Goal: Obtain resource: Download file/media

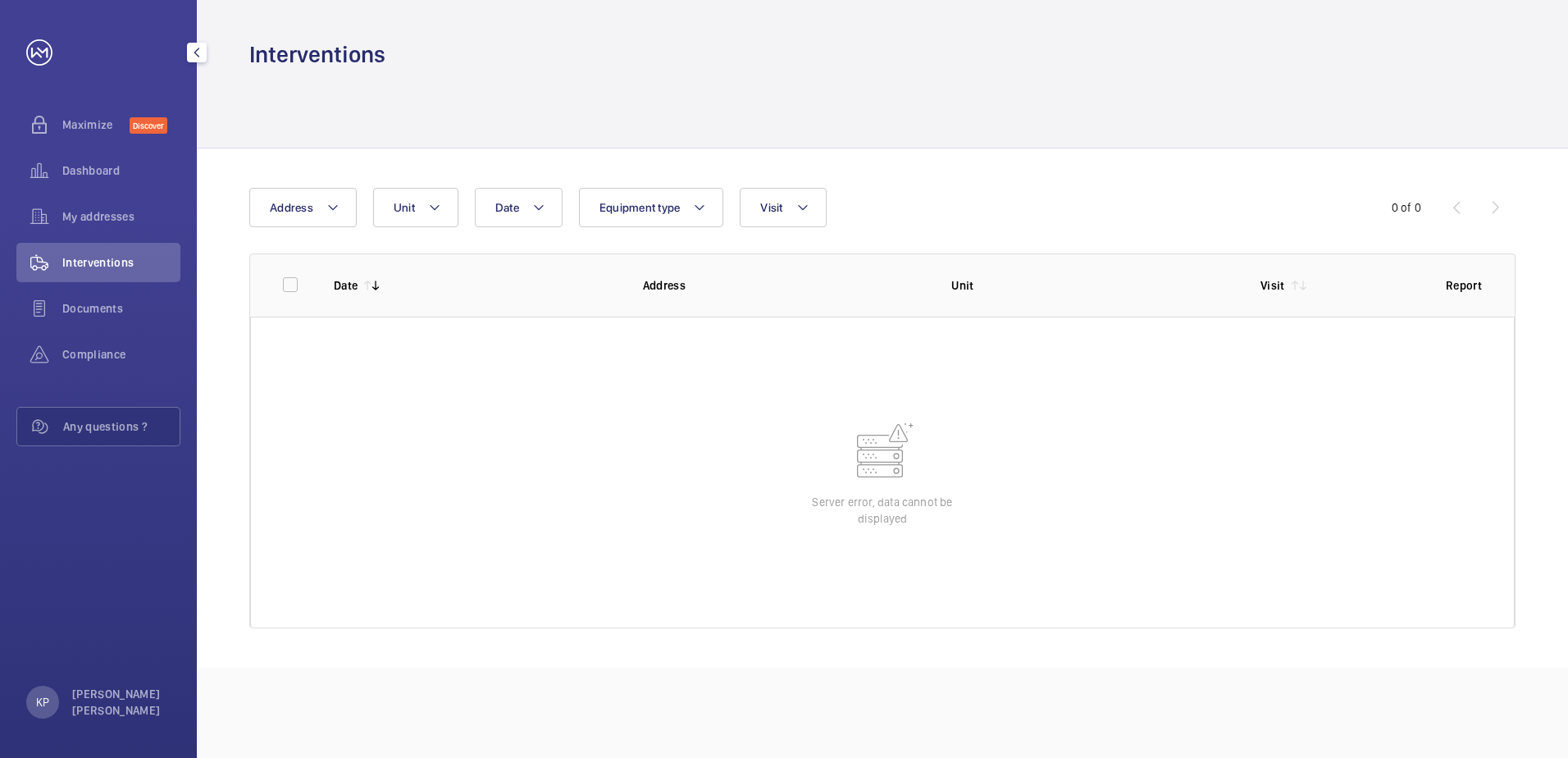
click at [124, 265] on span "Interventions" at bounding box center [121, 263] width 118 height 17
drag, startPoint x: 112, startPoint y: 297, endPoint x: 108, endPoint y: 287, distance: 10.8
click at [111, 297] on div "Documents" at bounding box center [98, 308] width 164 height 39
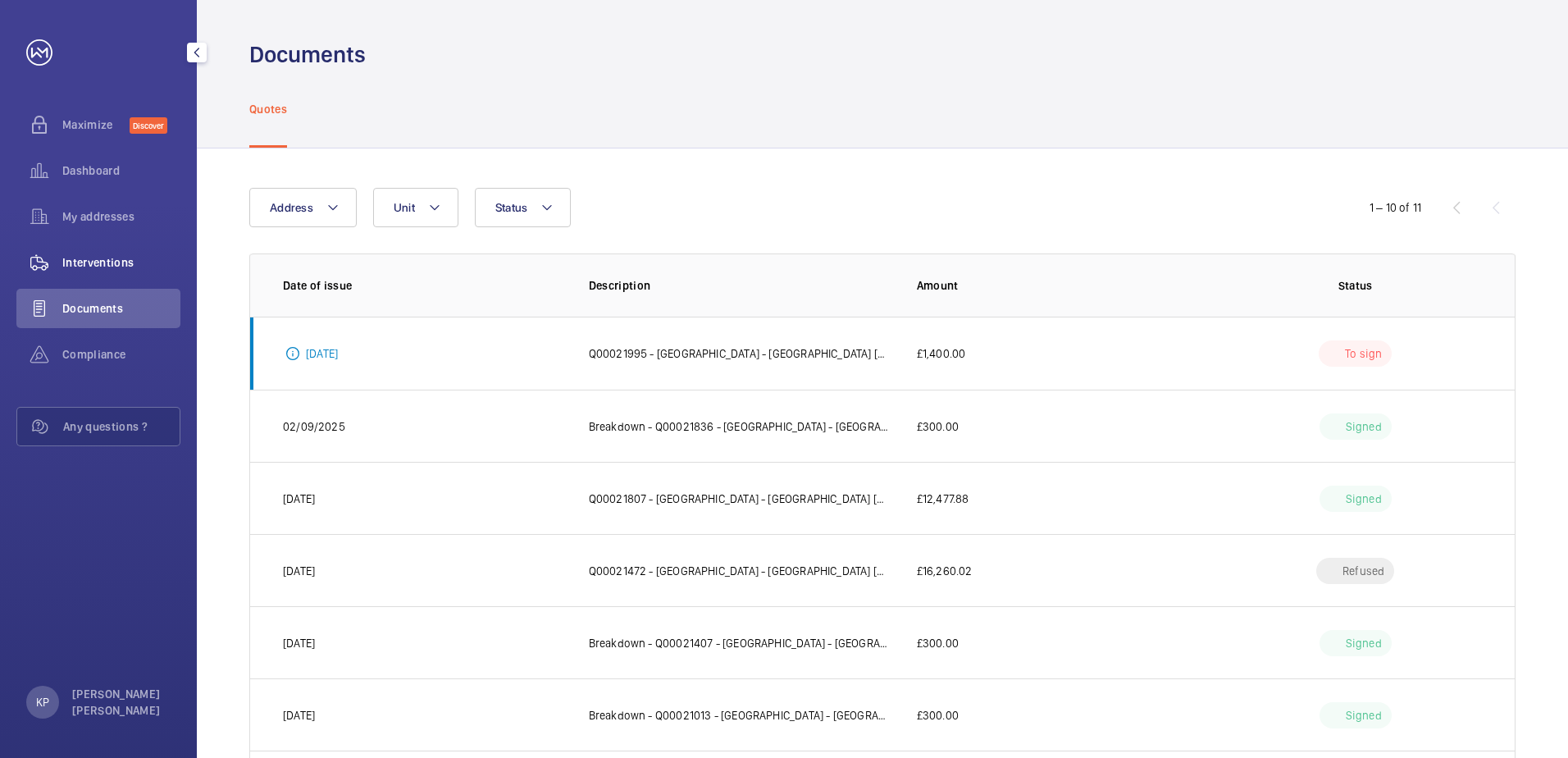
click at [110, 271] on div "Interventions" at bounding box center [98, 262] width 164 height 39
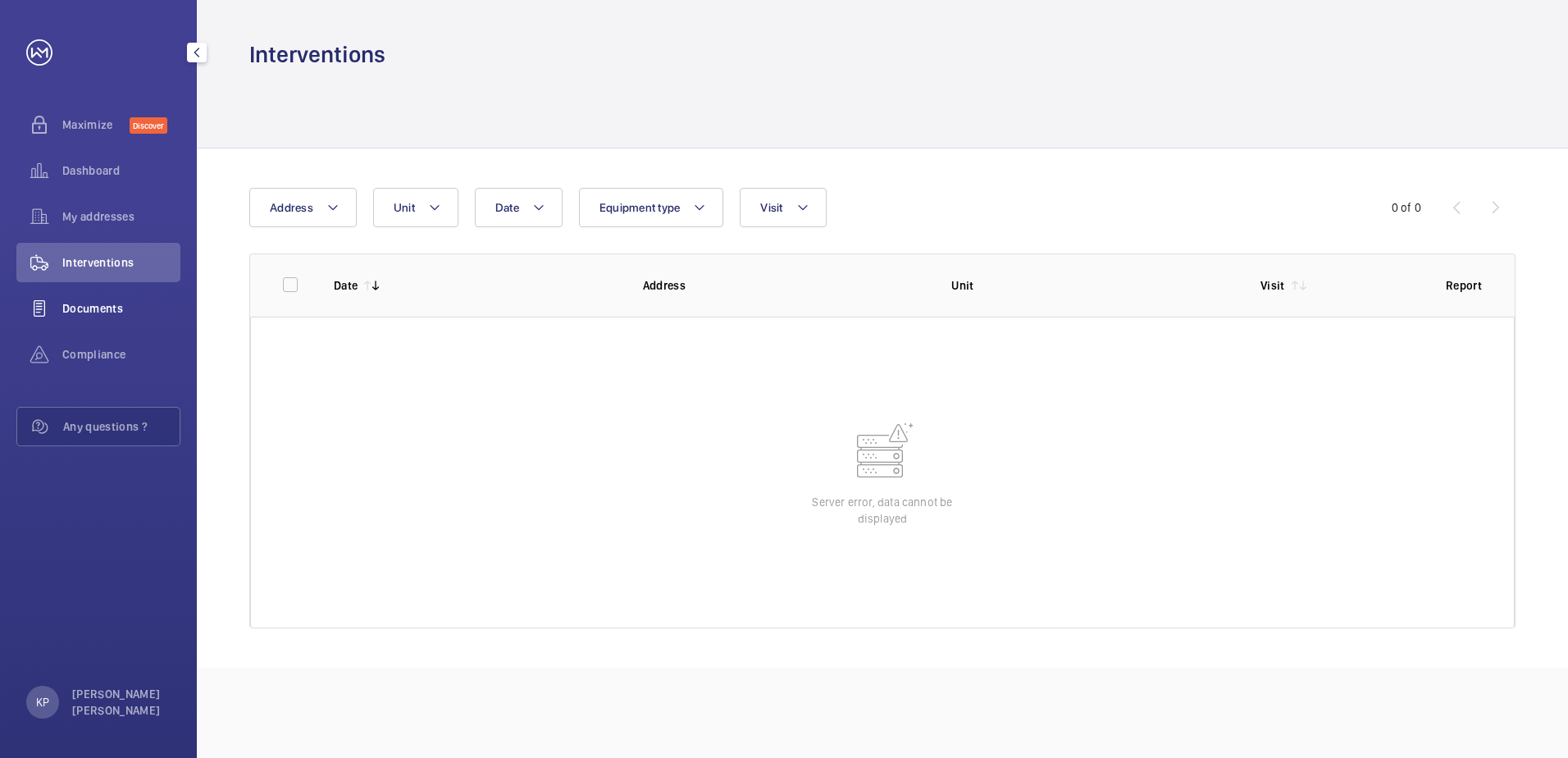
click at [111, 303] on span "Documents" at bounding box center [121, 308] width 118 height 17
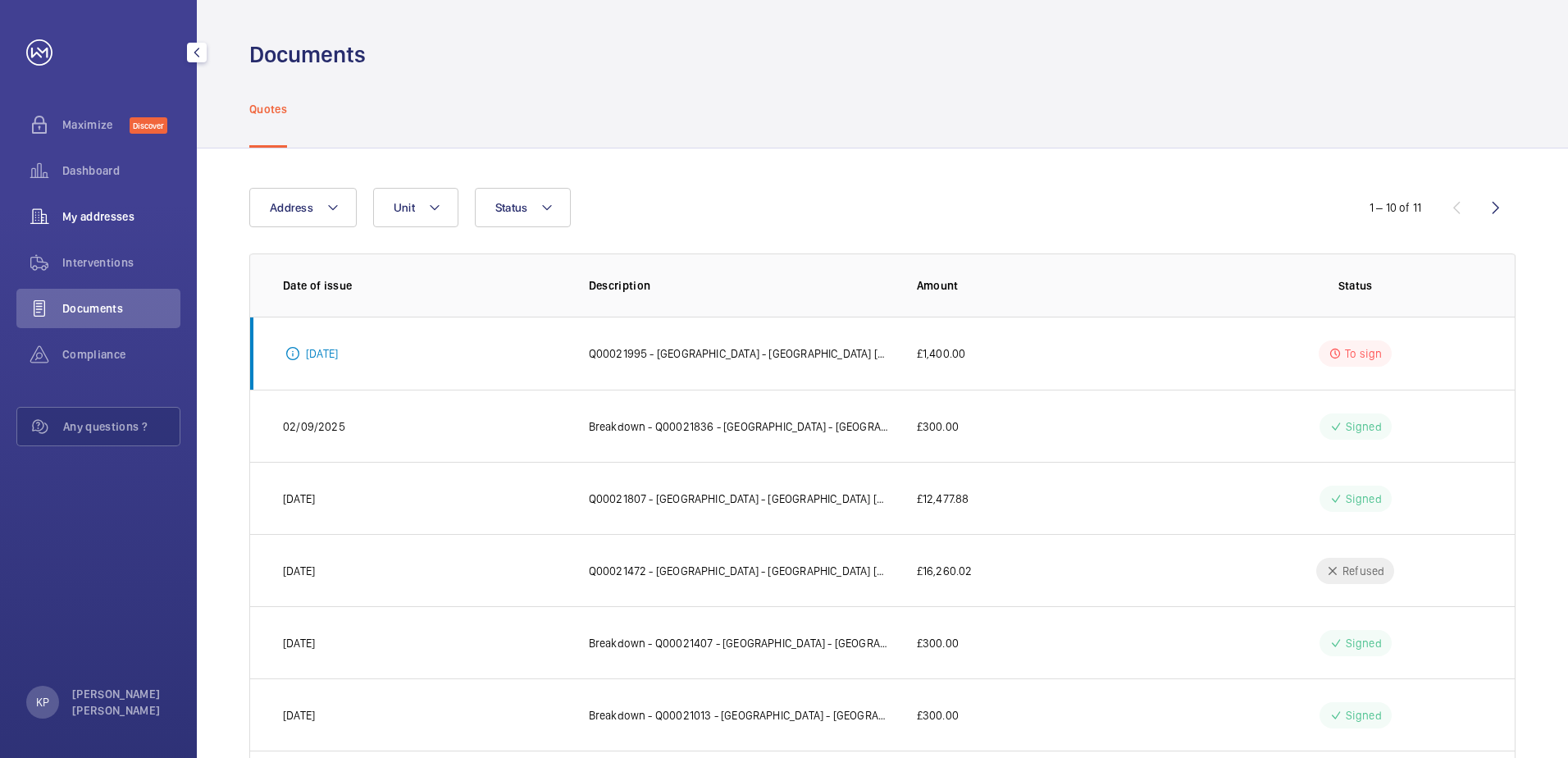
click at [101, 231] on div "My addresses" at bounding box center [98, 216] width 164 height 39
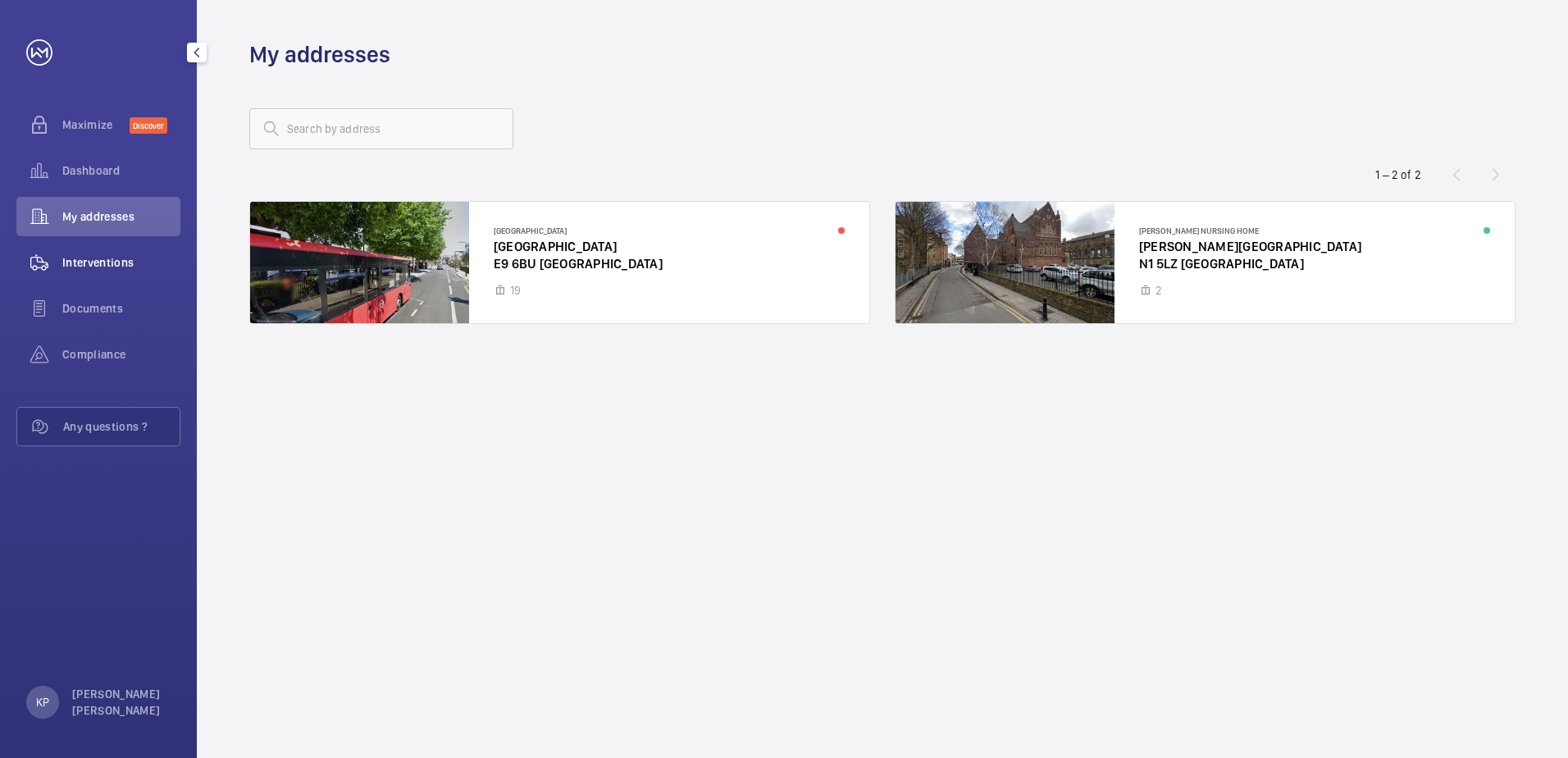
click at [105, 265] on span "Interventions" at bounding box center [121, 263] width 118 height 17
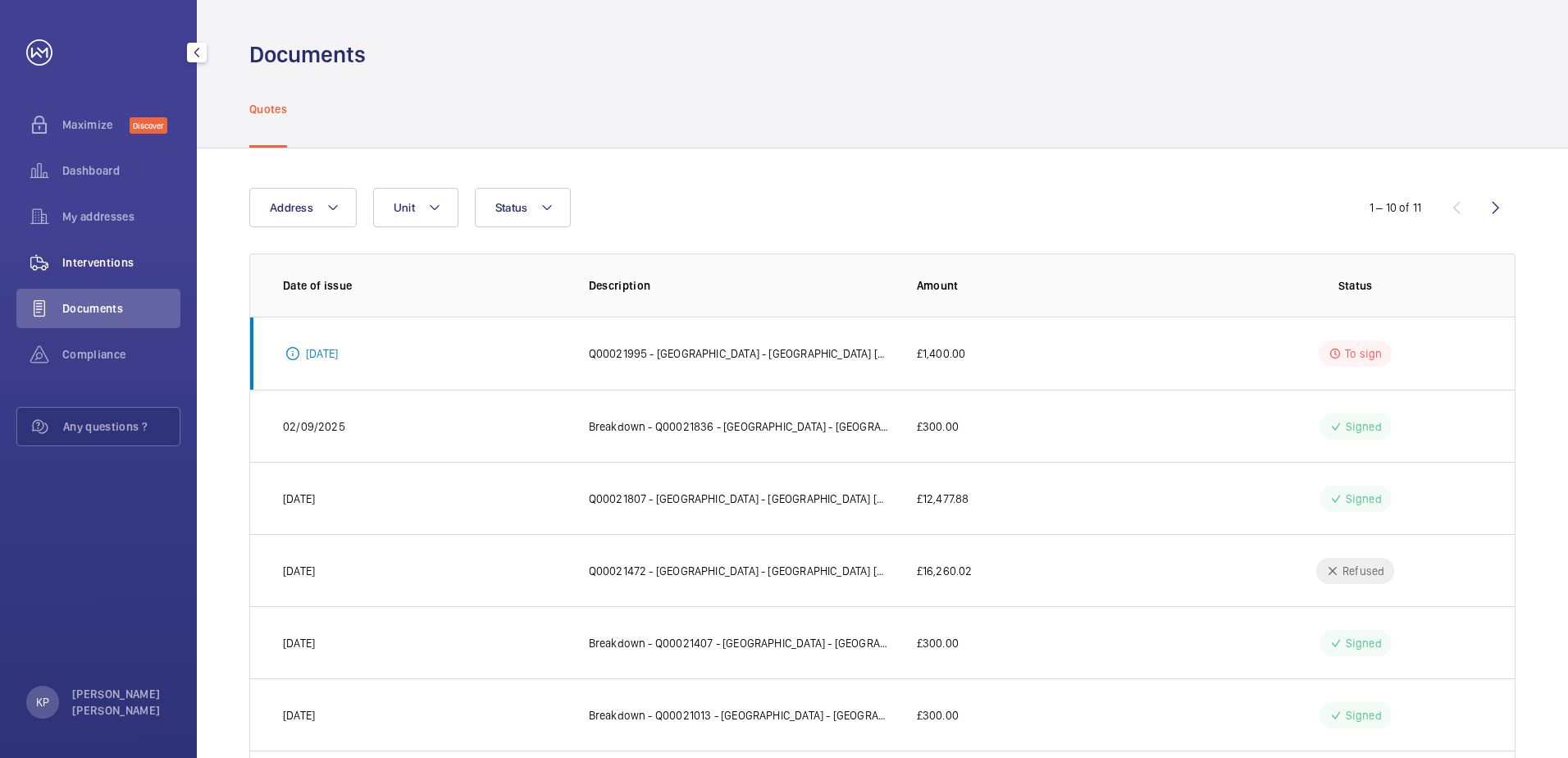
click at [79, 257] on span "Interventions" at bounding box center [121, 263] width 118 height 17
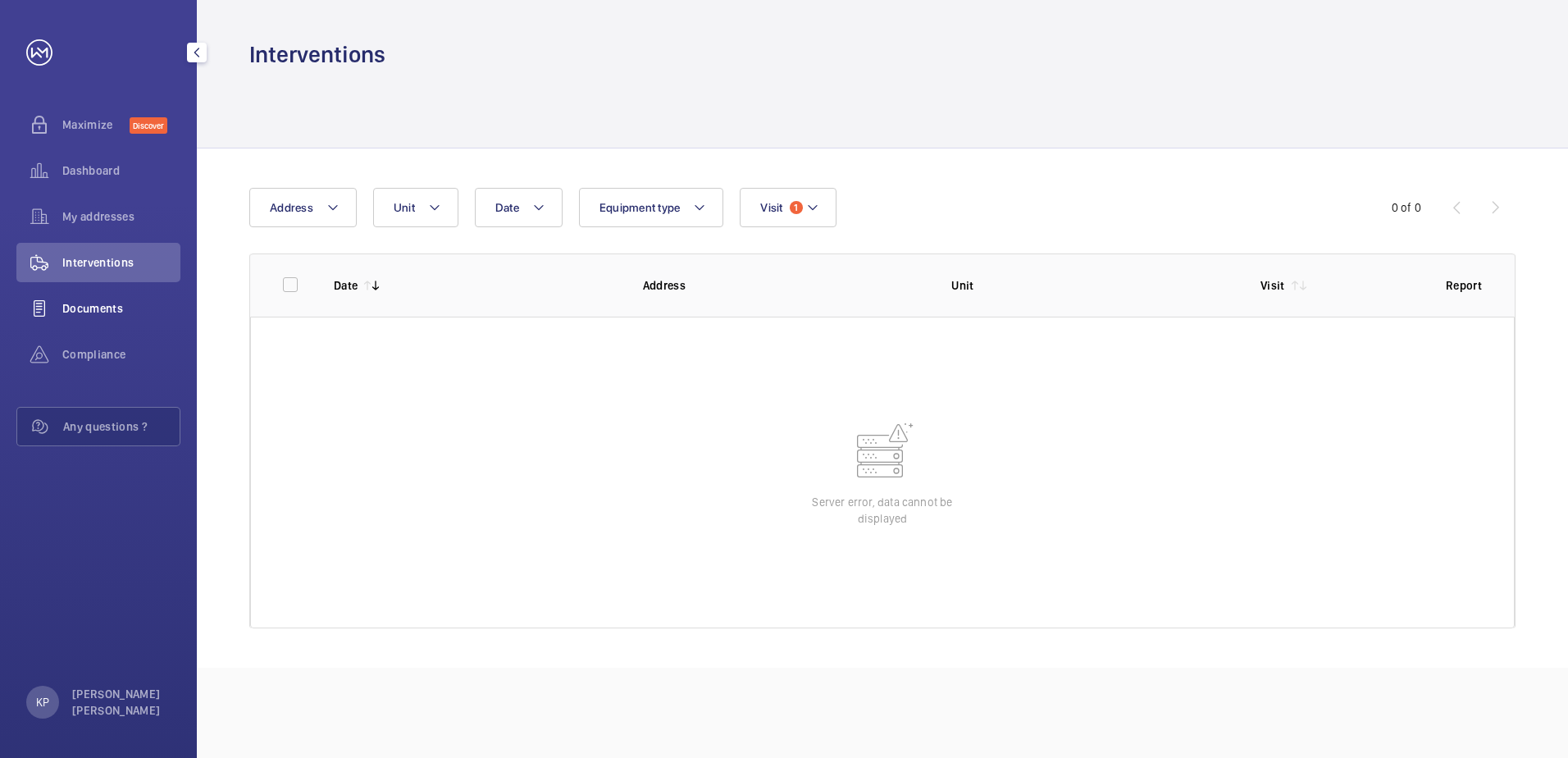
click at [121, 307] on span "Documents" at bounding box center [121, 308] width 118 height 17
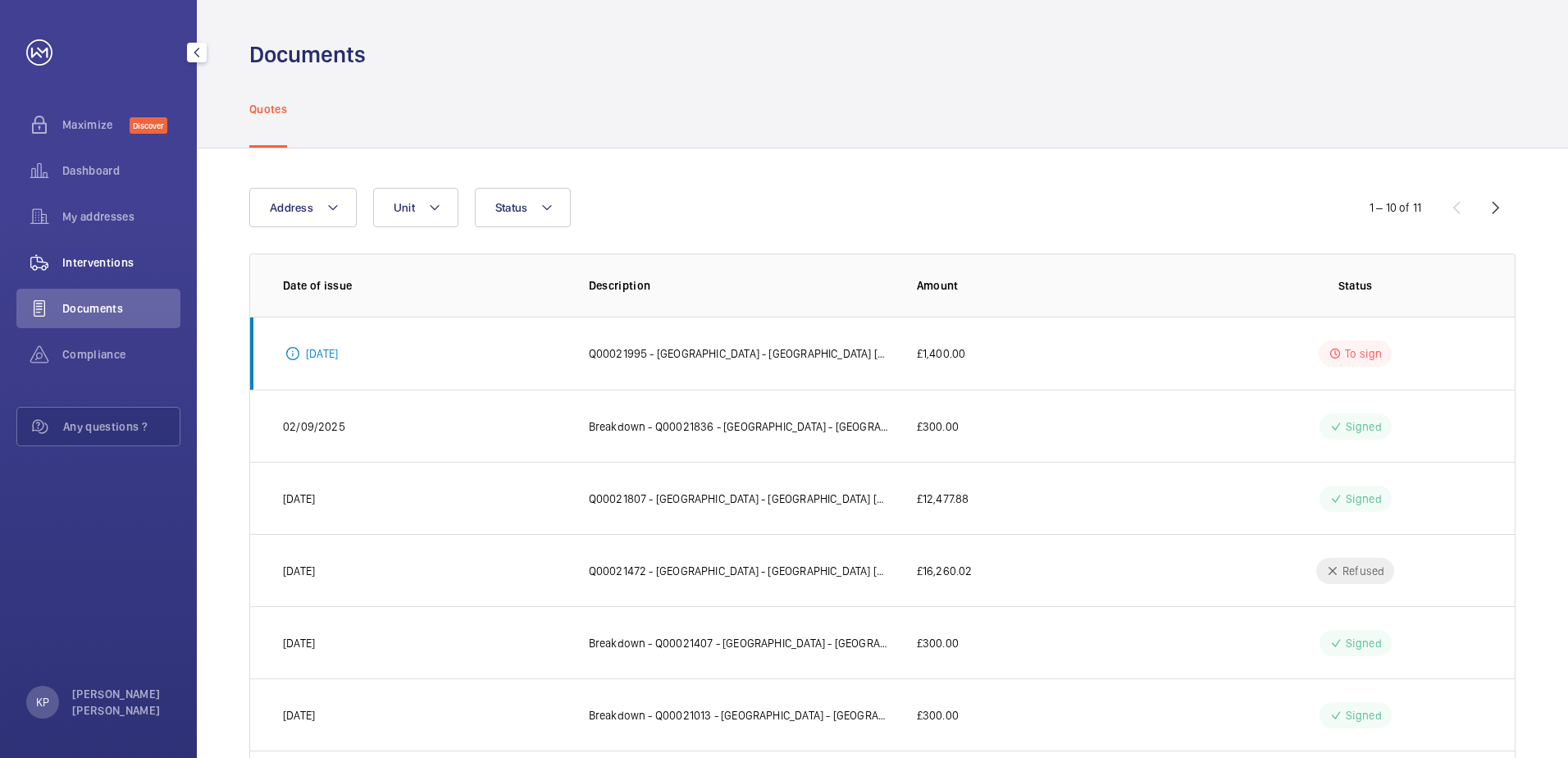
click at [118, 255] on span "Interventions" at bounding box center [121, 263] width 118 height 17
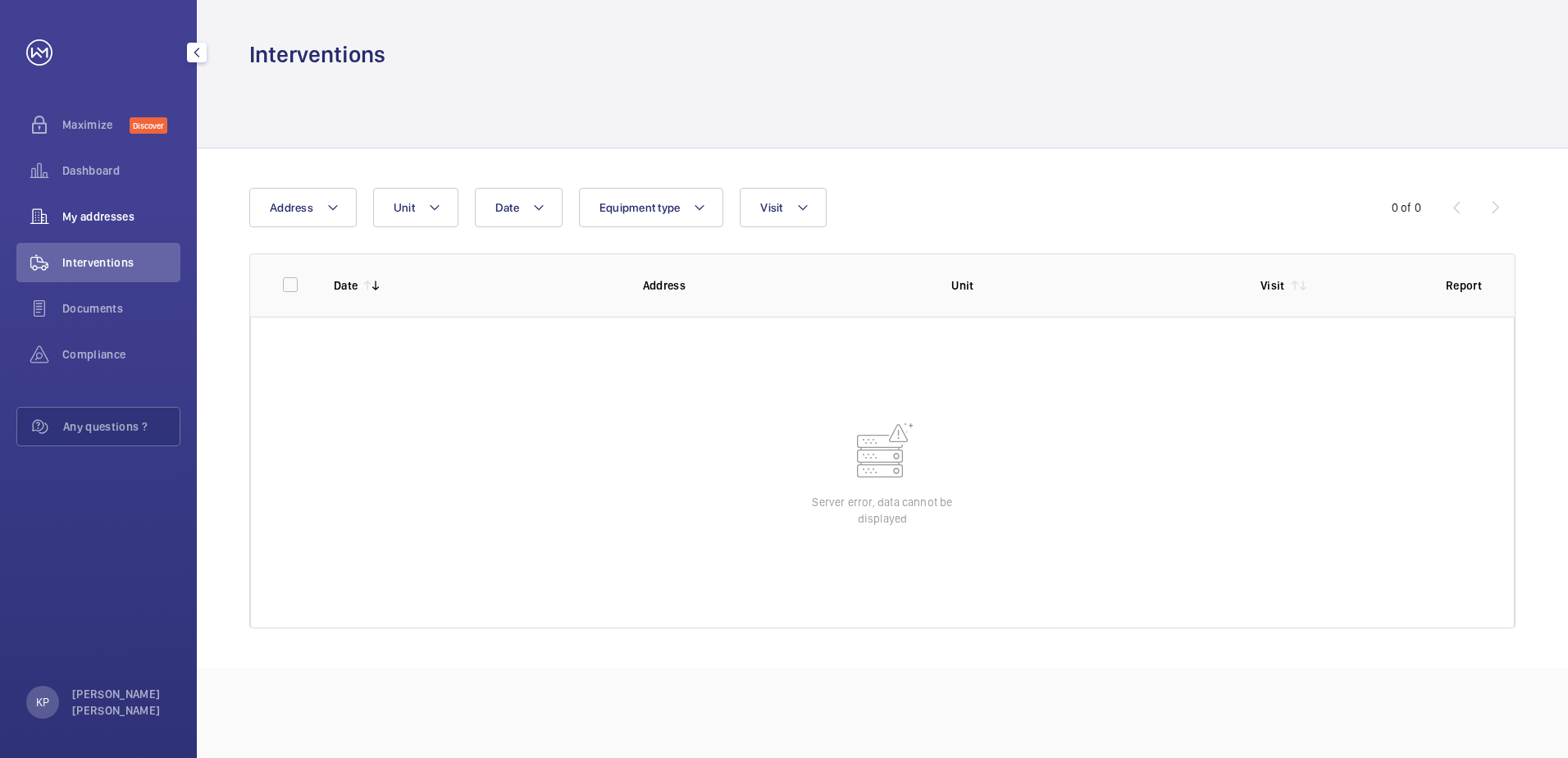
click at [104, 229] on div "My addresses" at bounding box center [98, 216] width 164 height 39
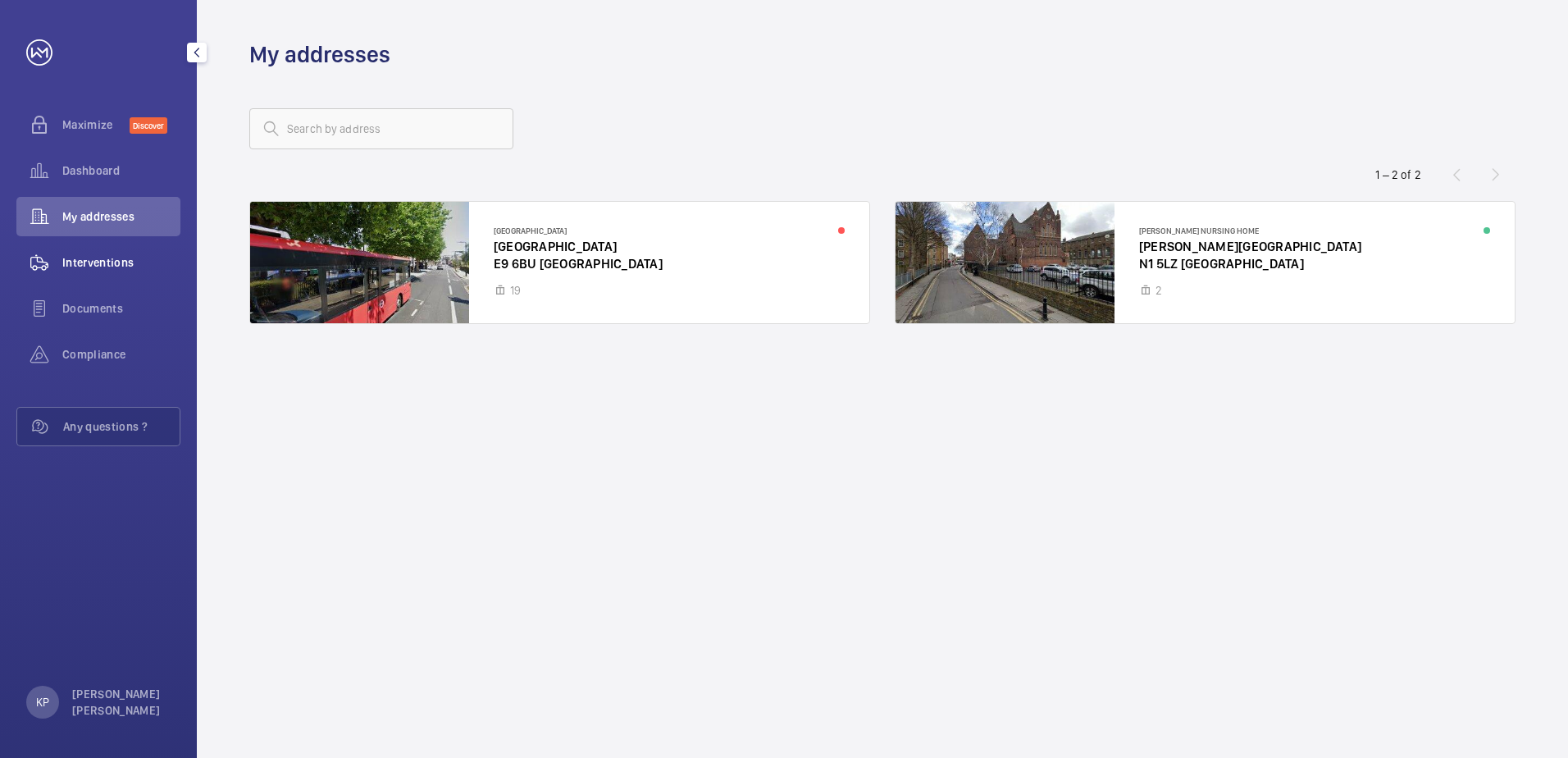
click at [97, 261] on span "Interventions" at bounding box center [121, 263] width 118 height 17
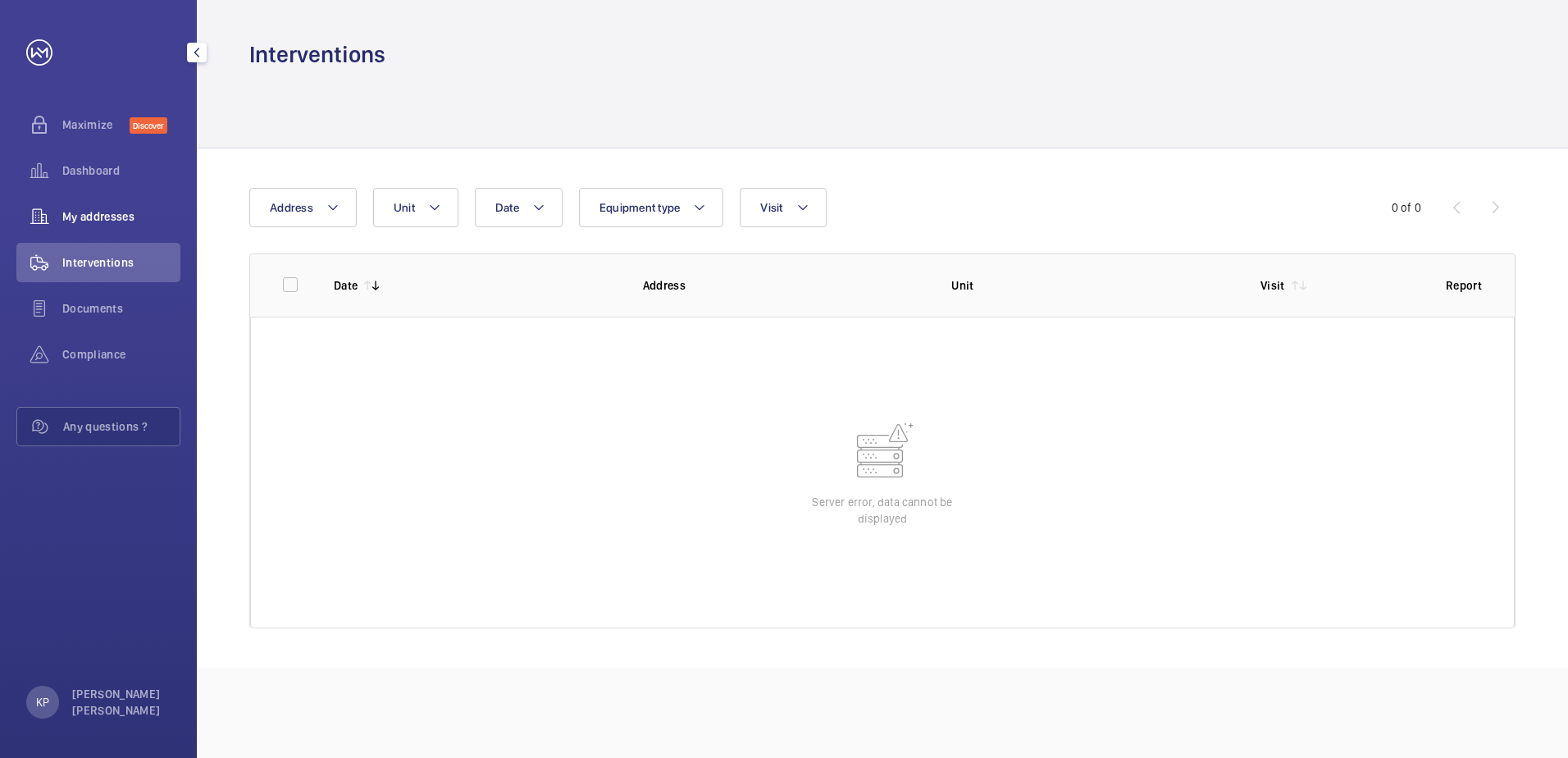
click at [109, 221] on span "My addresses" at bounding box center [121, 217] width 118 height 17
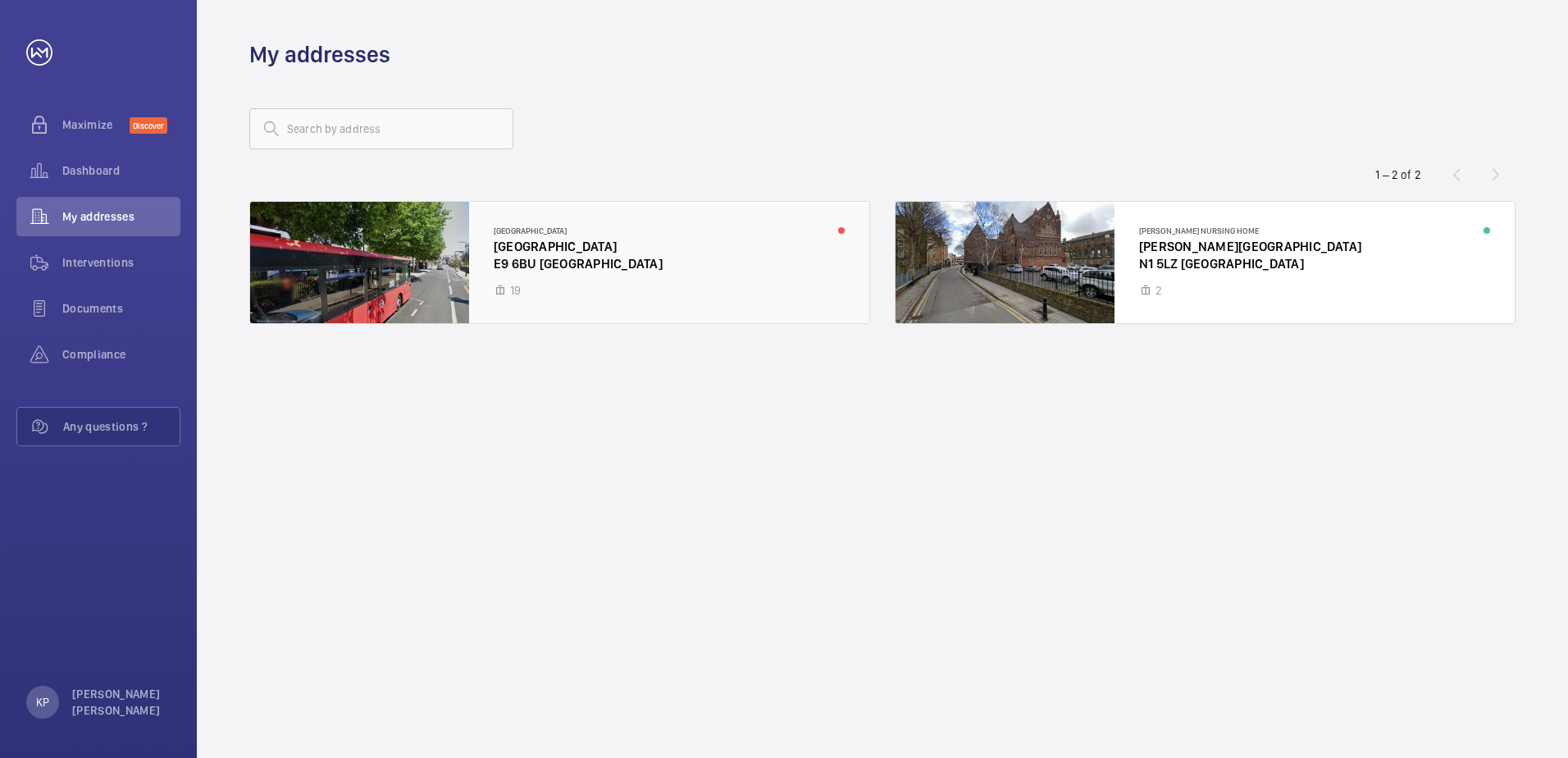
click at [595, 265] on div at bounding box center [559, 262] width 619 height 122
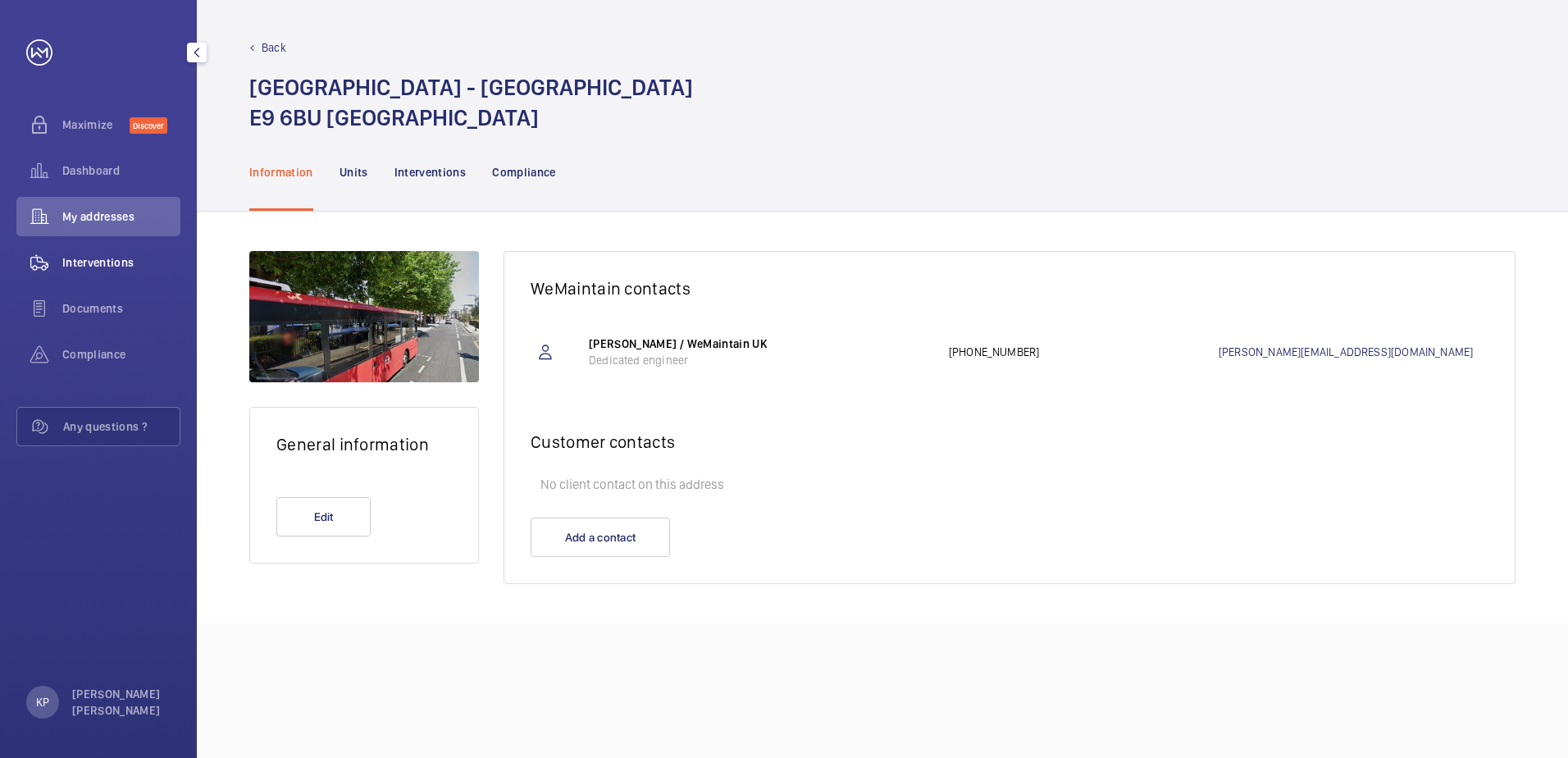
click at [93, 266] on span "Interventions" at bounding box center [121, 263] width 118 height 17
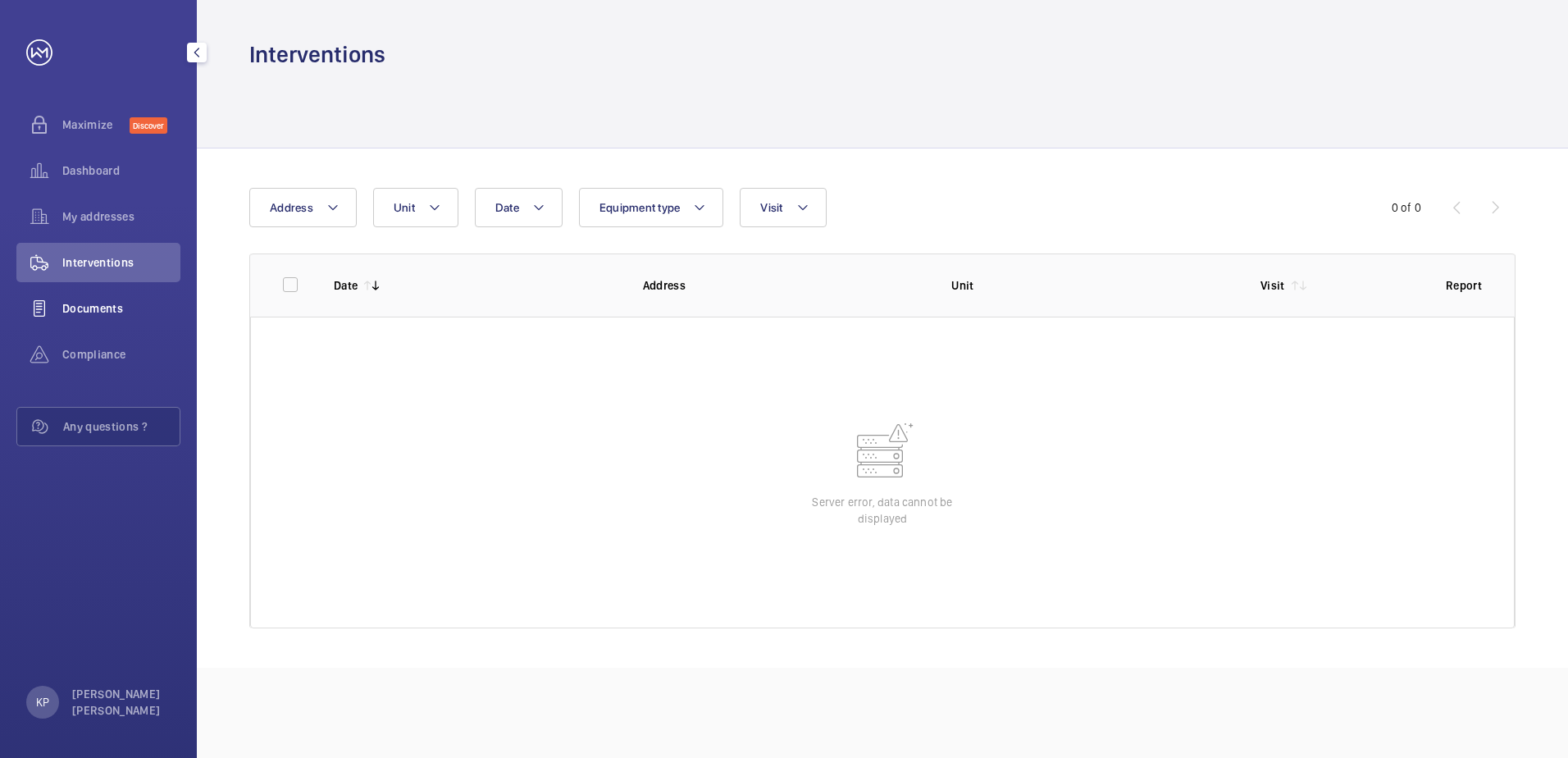
click at [99, 301] on span "Documents" at bounding box center [121, 308] width 118 height 17
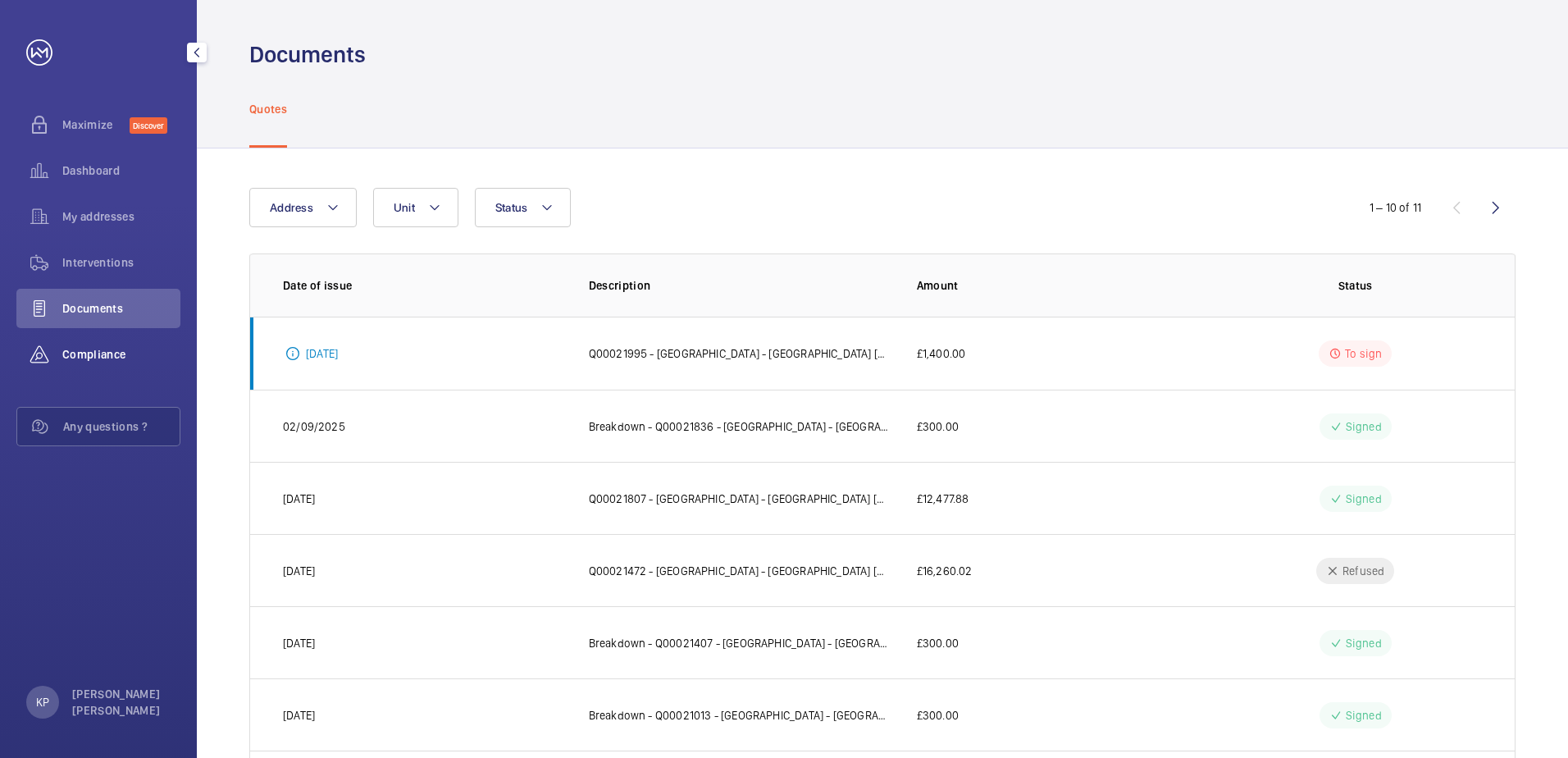
click at [118, 360] on span "Compliance" at bounding box center [121, 355] width 118 height 17
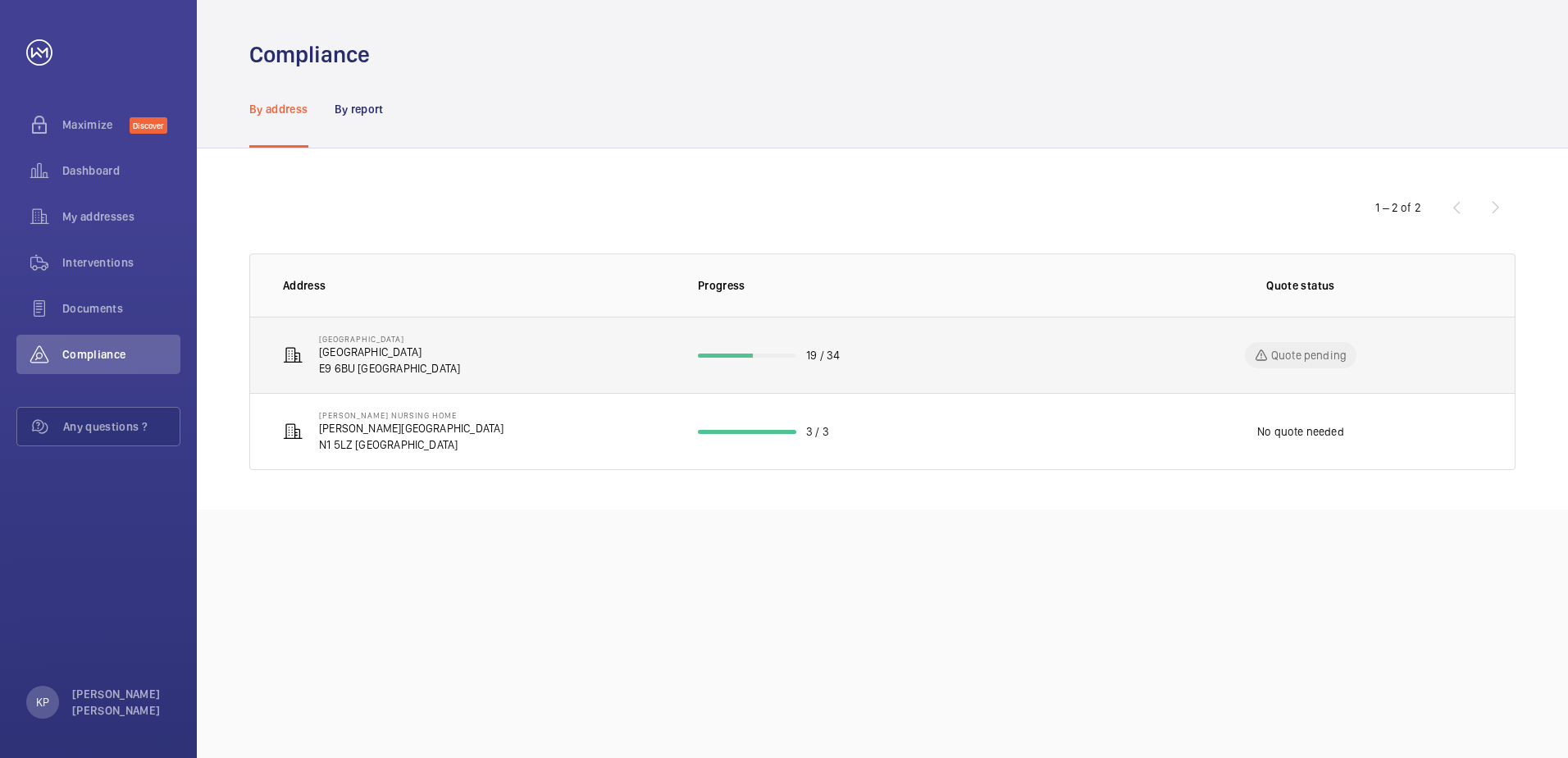
click at [363, 354] on p "[GEOGRAPHIC_DATA]" at bounding box center [390, 352] width 141 height 17
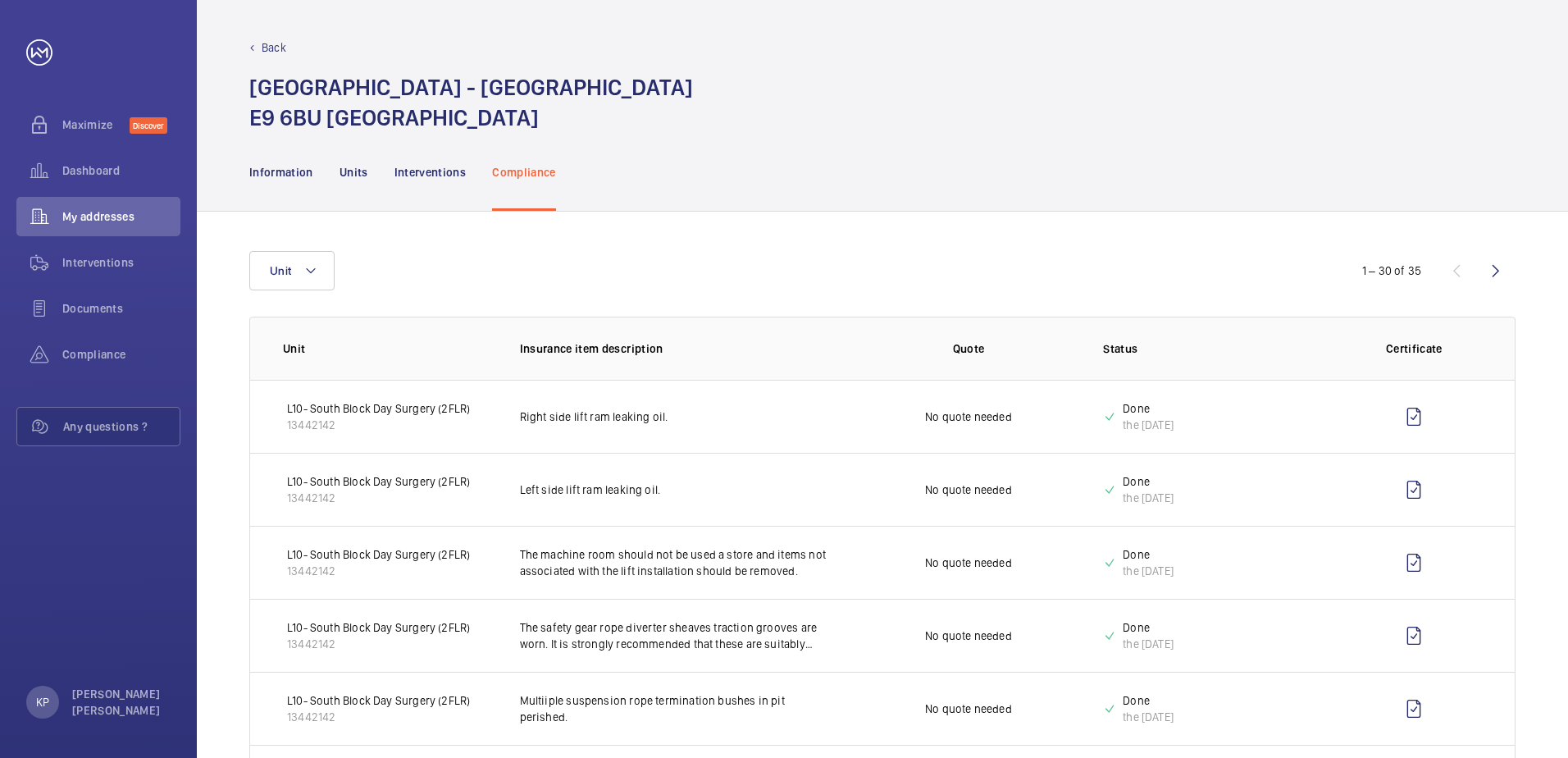
click at [1109, 160] on div "Information Units Interventions Compliance" at bounding box center [883, 171] width 1266 height 78
click at [746, 103] on div "[GEOGRAPHIC_DATA] - [GEOGRAPHIC_DATA]" at bounding box center [883, 103] width 1266 height 61
click at [134, 267] on span "Interventions" at bounding box center [121, 263] width 118 height 17
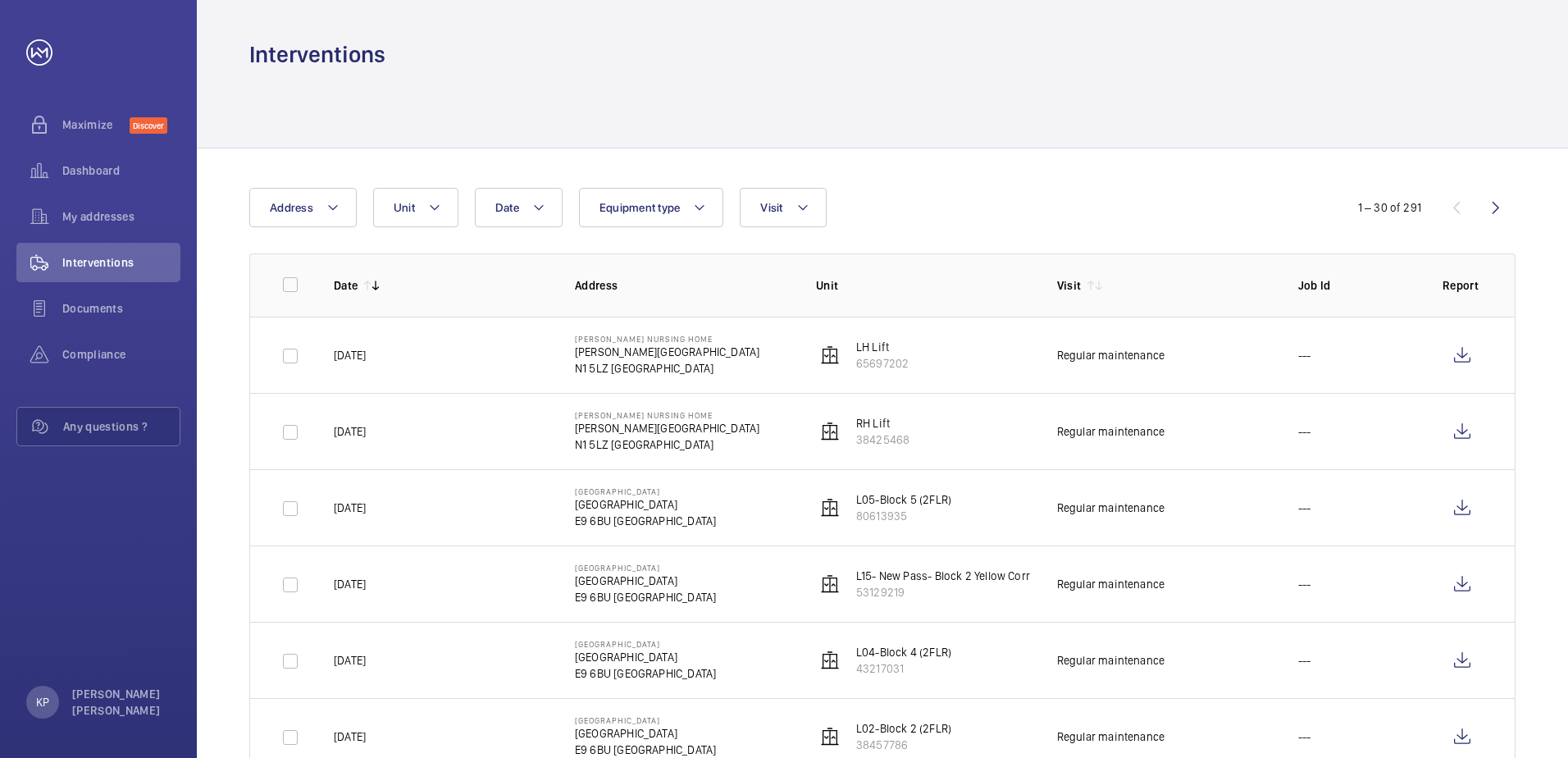
click at [1088, 286] on mat-icon at bounding box center [1091, 286] width 13 height 13
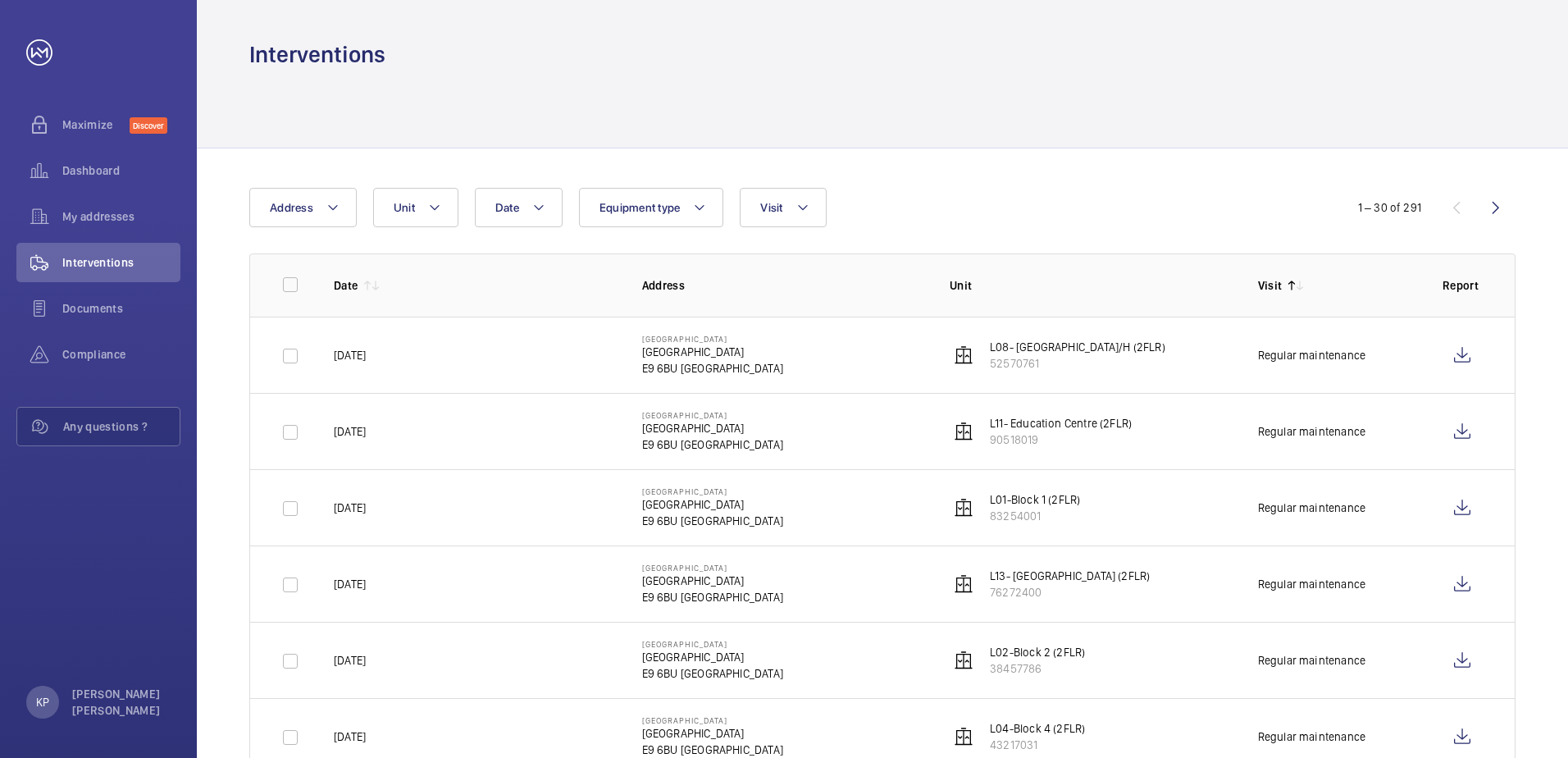
click at [1262, 287] on p "Visit" at bounding box center [1270, 286] width 24 height 17
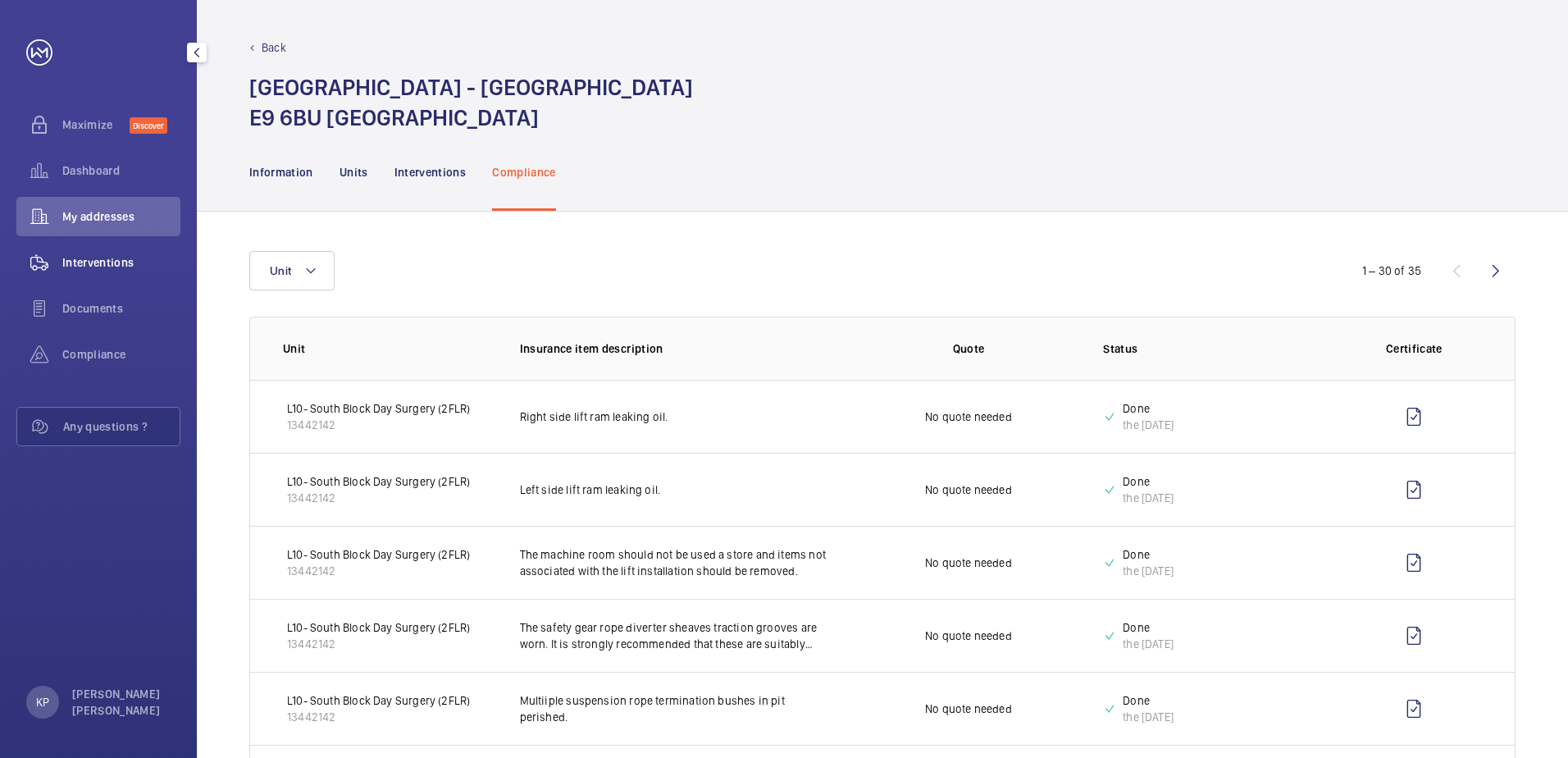
click at [94, 255] on span "Interventions" at bounding box center [121, 263] width 118 height 17
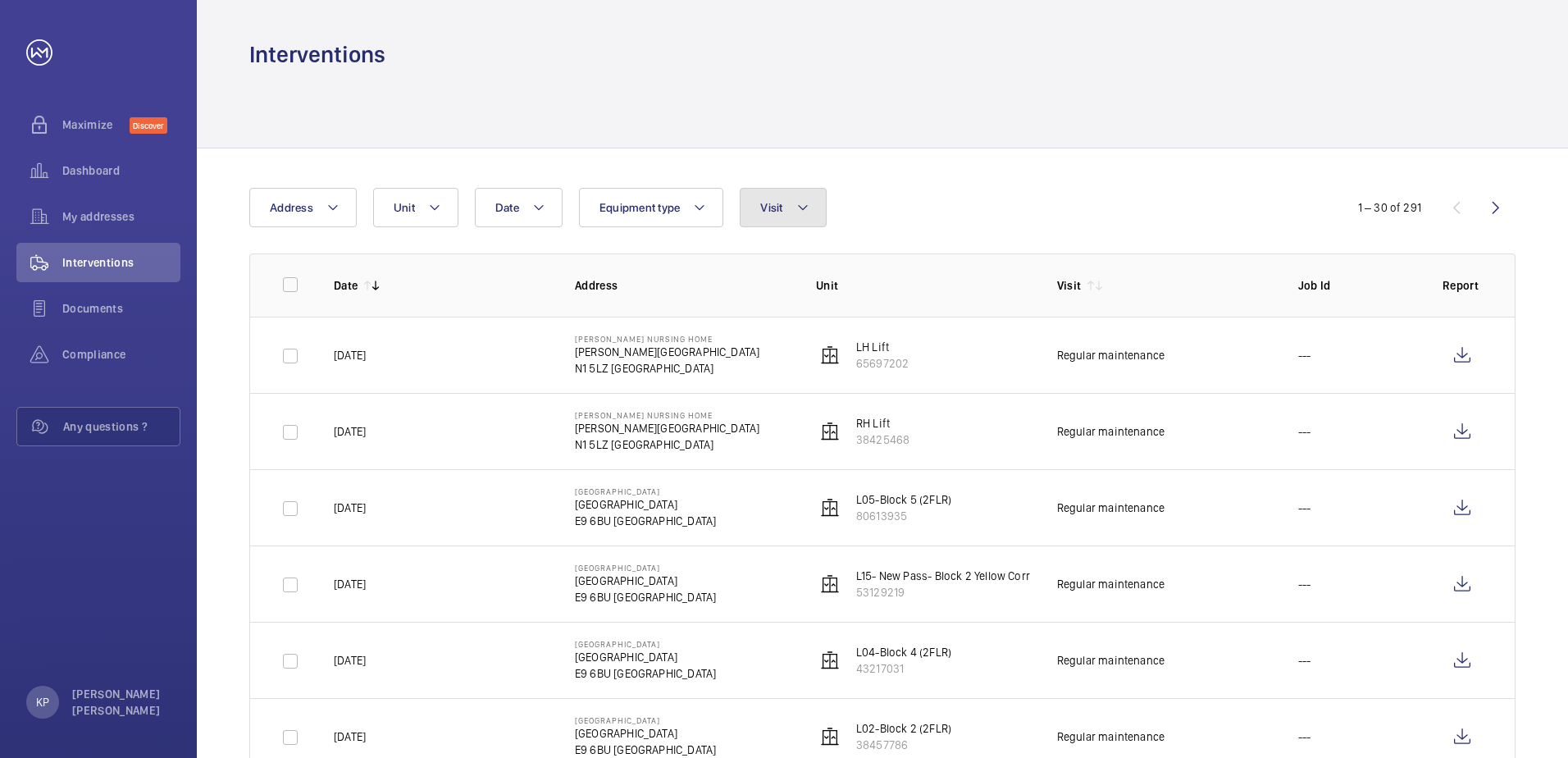
click at [747, 222] on button "Visit" at bounding box center [783, 208] width 87 height 39
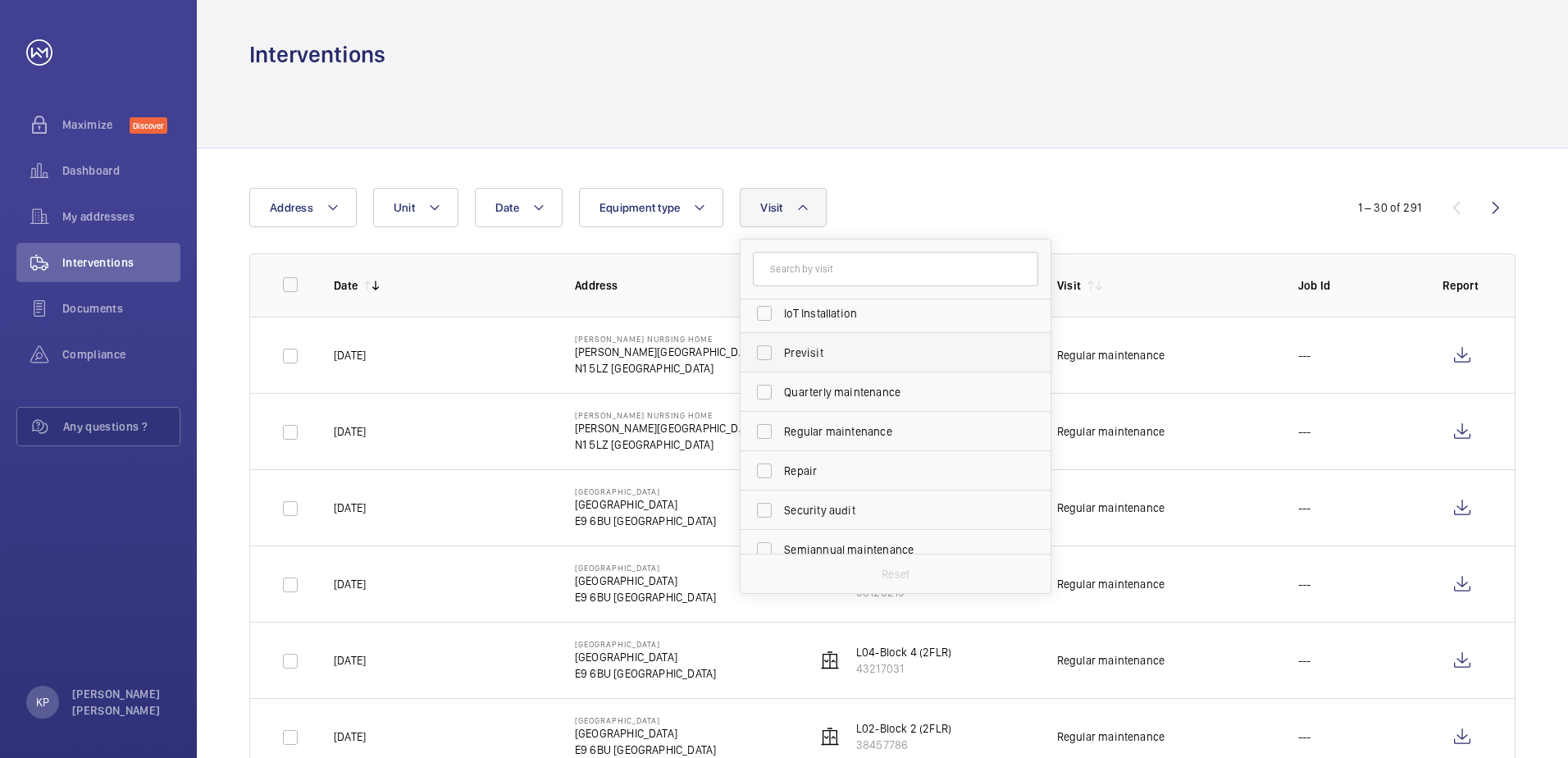
scroll to position [176, 0]
click at [873, 466] on span "Regular maintenance" at bounding box center [897, 459] width 226 height 17
click at [781, 466] on input "Regular maintenance" at bounding box center [764, 458] width 33 height 33
checkbox input "true"
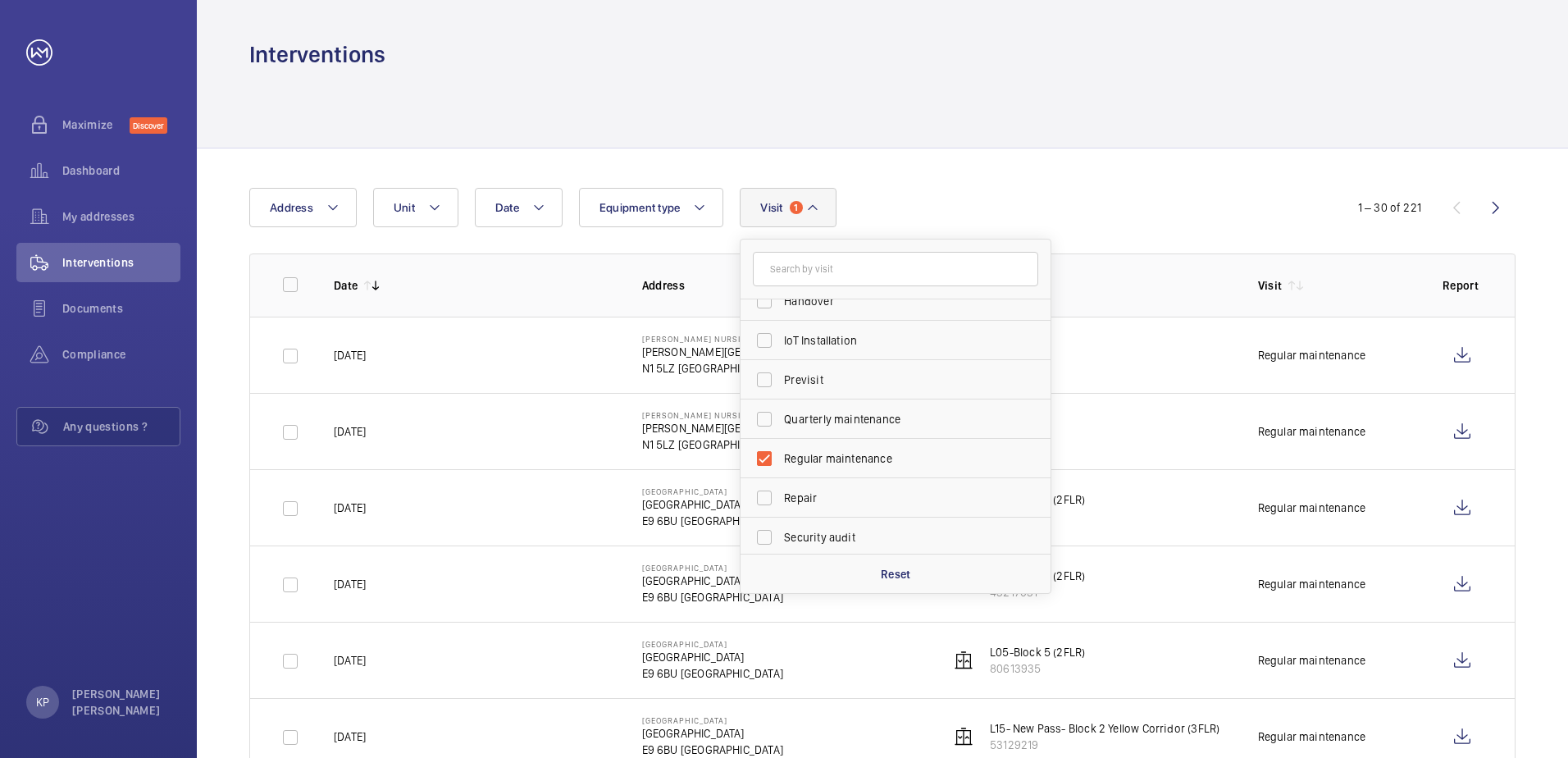
click at [1070, 216] on div "Date Address Unit Equipment type Visit 1 Annual maintenance Breakdown Client me…" at bounding box center [784, 208] width 1070 height 39
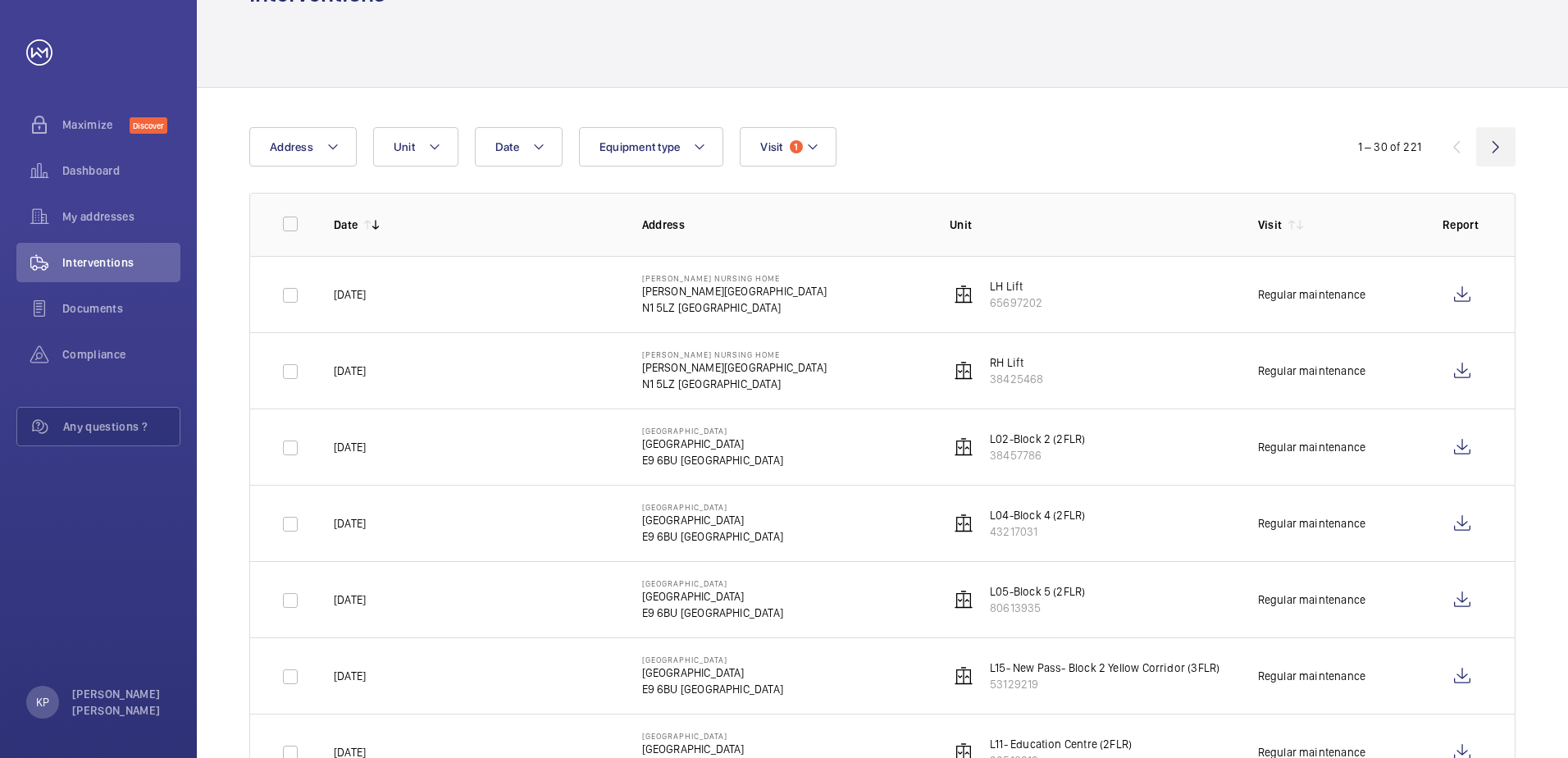
scroll to position [246, 0]
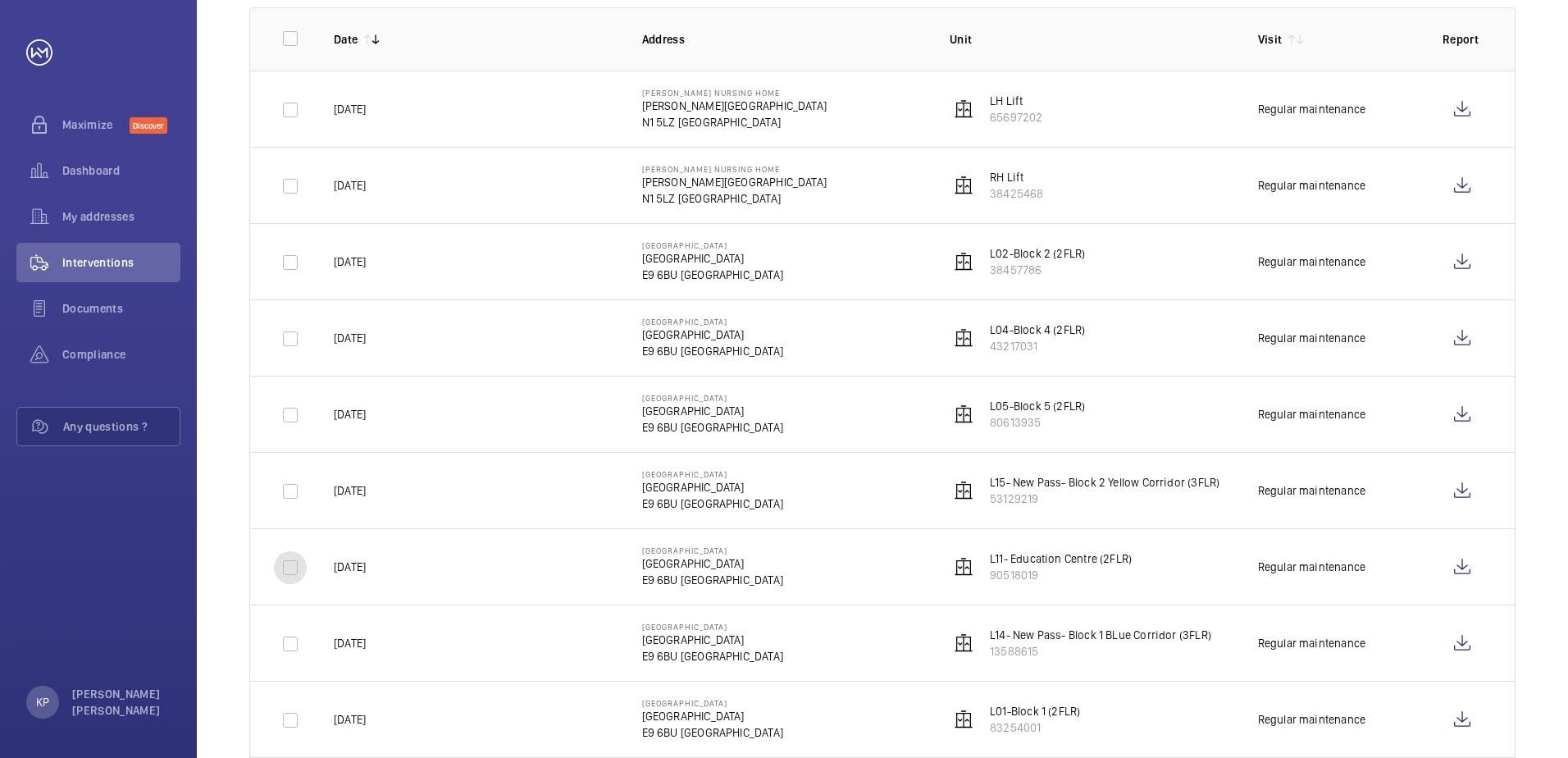
click at [282, 570] on input "checkbox" at bounding box center [290, 567] width 33 height 33
checkbox input "true"
drag, startPoint x: 293, startPoint y: 642, endPoint x: 282, endPoint y: 645, distance: 11.4
click at [289, 643] on input "checkbox" at bounding box center [290, 644] width 33 height 33
checkbox input "true"
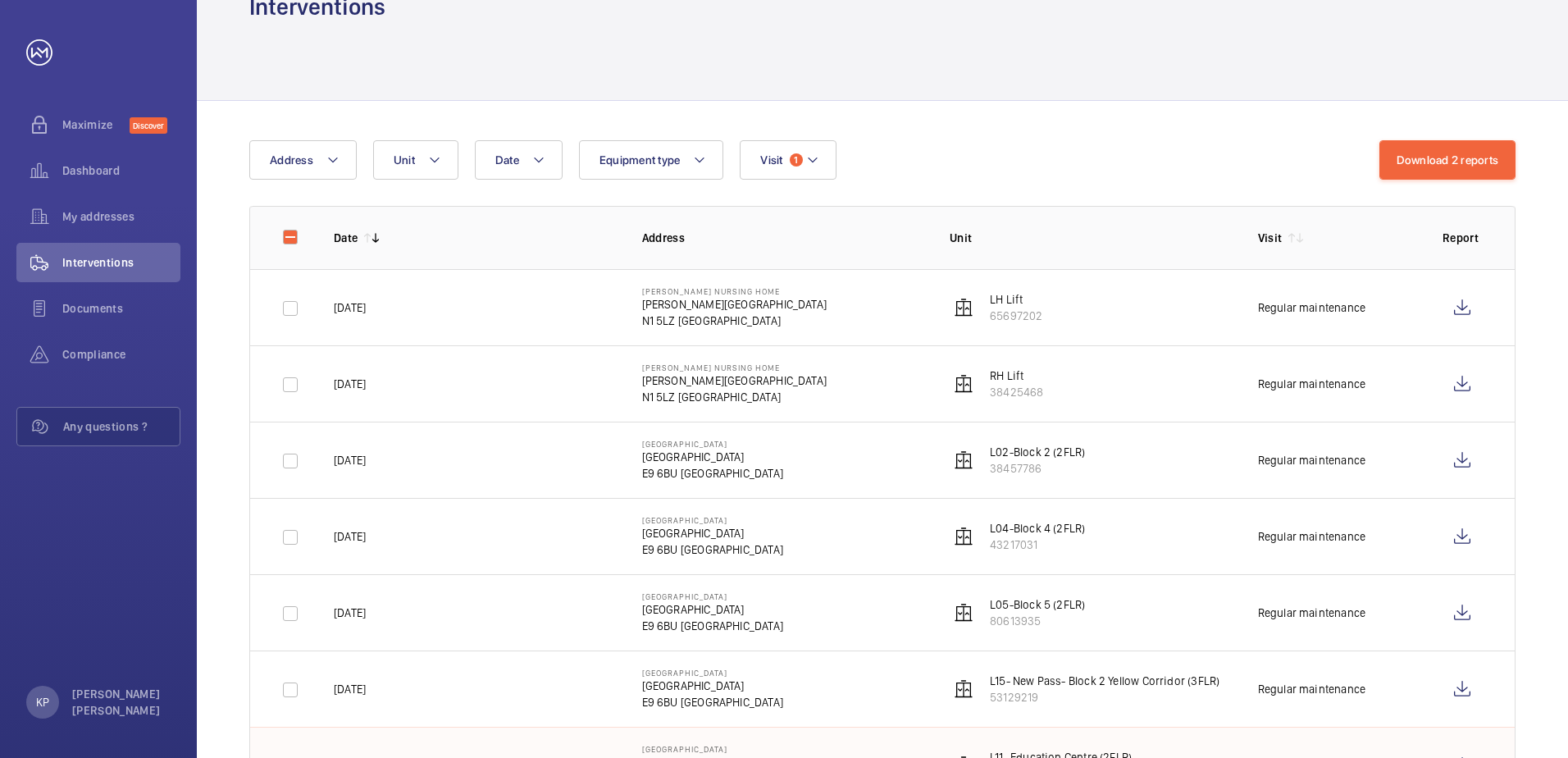
scroll to position [0, 0]
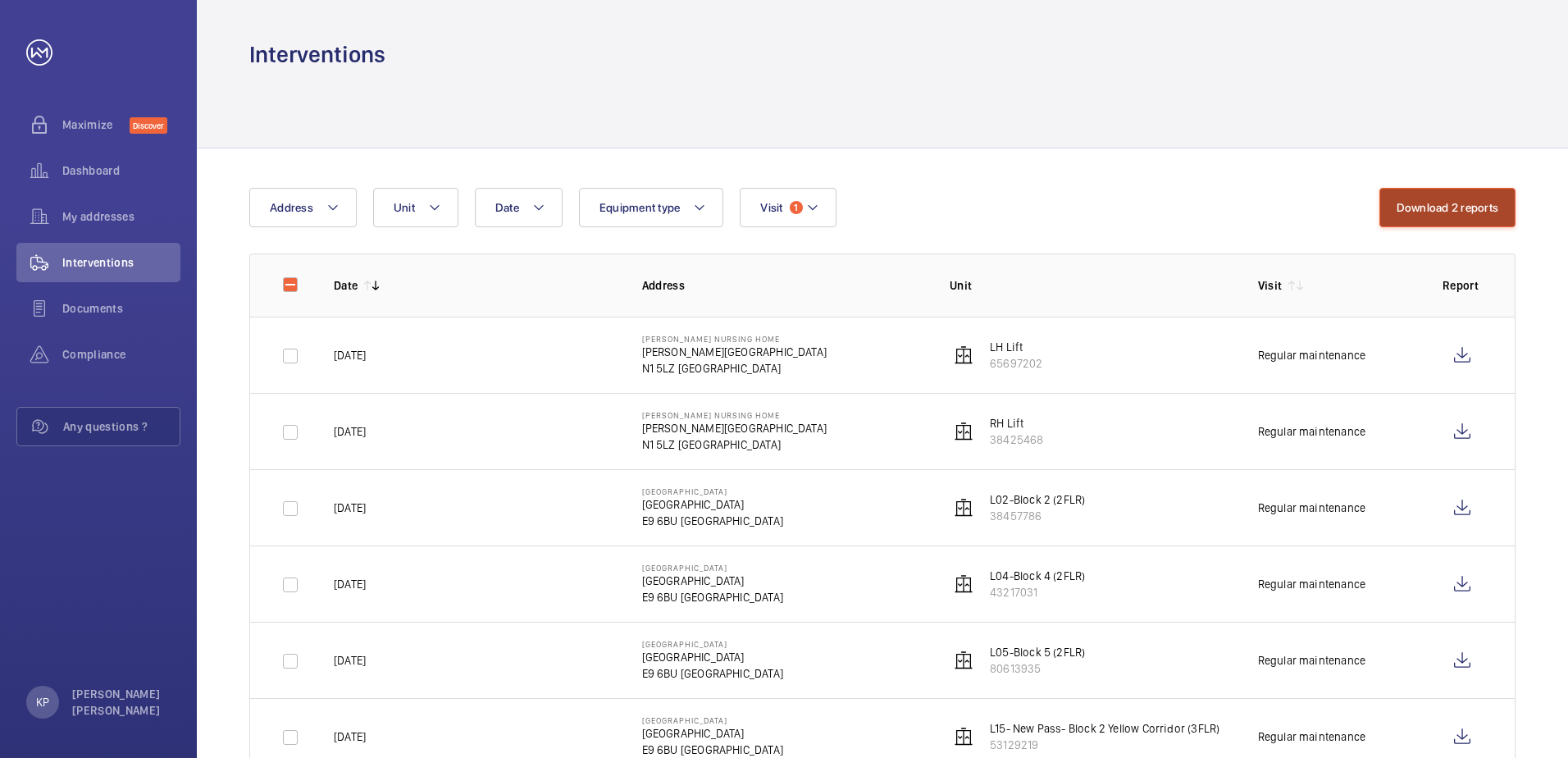
click at [1392, 202] on button "Download 2 reports" at bounding box center [1448, 208] width 137 height 39
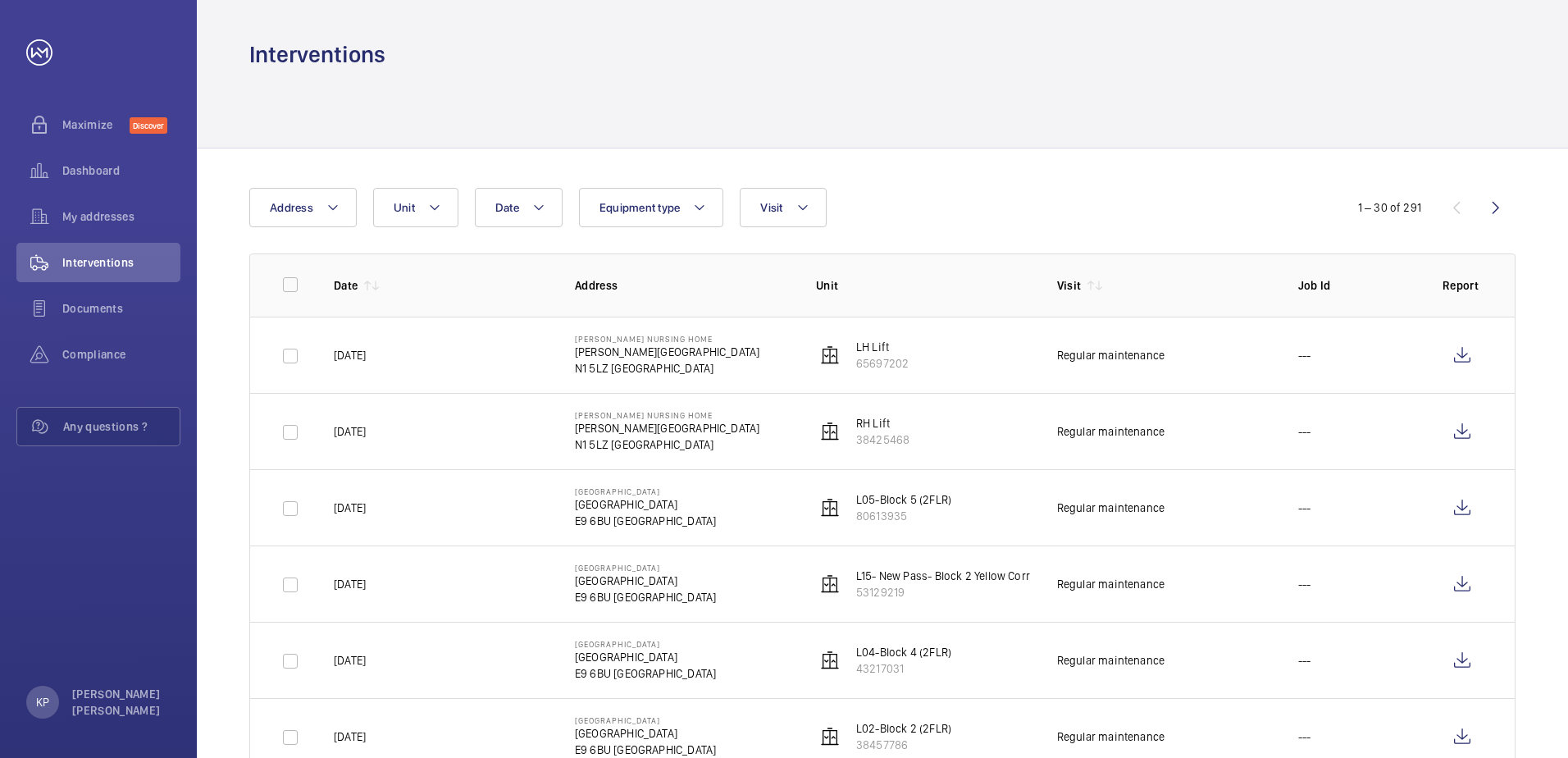
click at [1295, 208] on div "Date Address Unit Equipment type Visit" at bounding box center [784, 208] width 1070 height 39
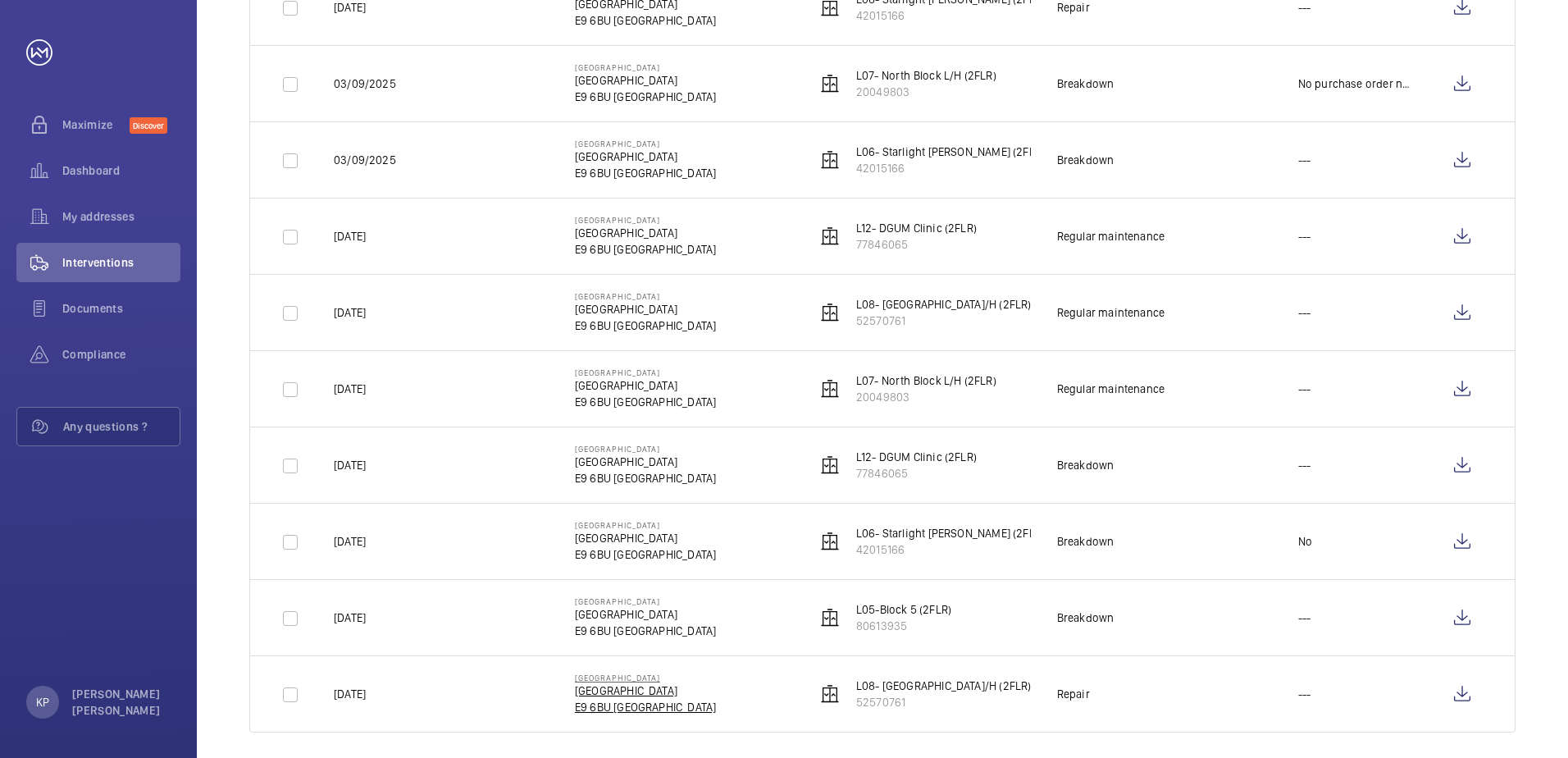
scroll to position [1888, 0]
